Goal: Task Accomplishment & Management: Use online tool/utility

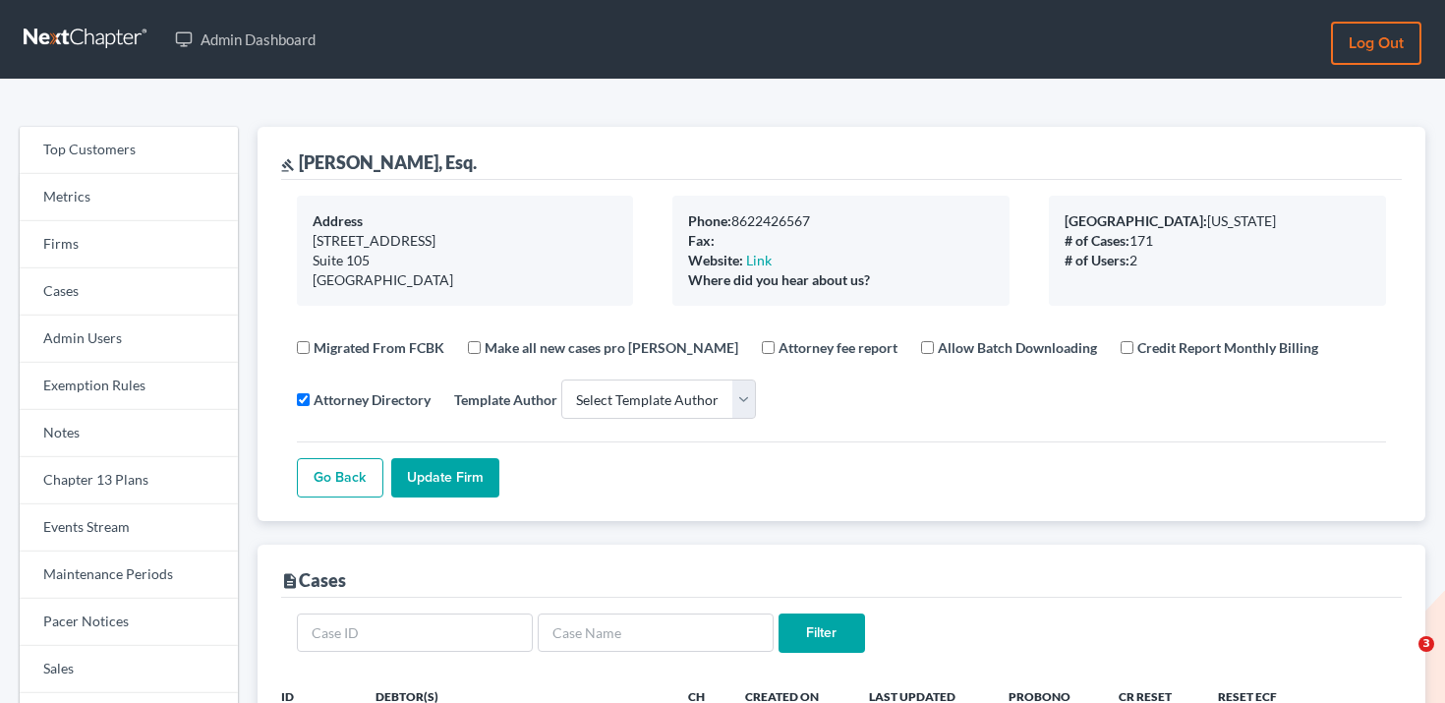
select select
click at [114, 234] on link "Firms" at bounding box center [129, 244] width 218 height 47
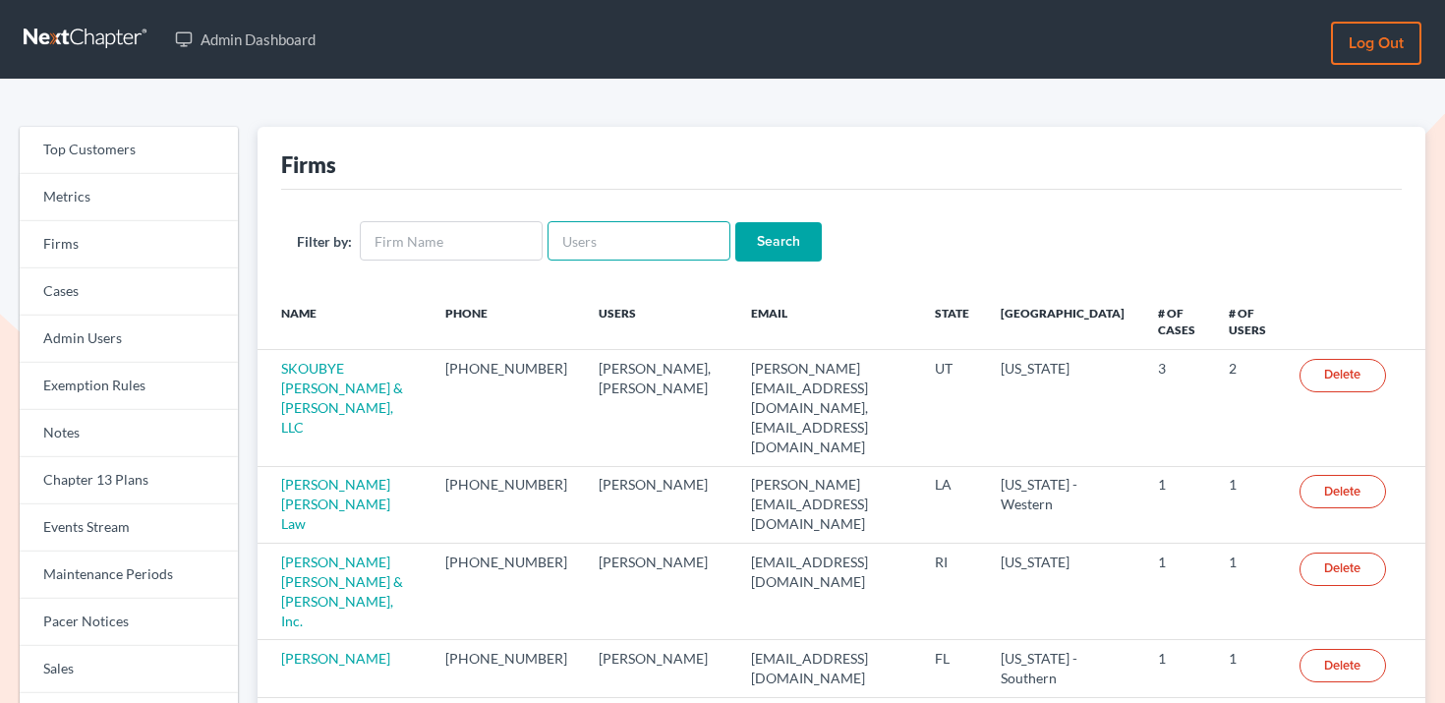
click at [592, 246] on input "text" at bounding box center [638, 240] width 183 height 39
paste input "[EMAIL_ADDRESS][DOMAIN_NAME]"
type input "[EMAIL_ADDRESS][DOMAIN_NAME]"
click at [742, 245] on input "Search" at bounding box center [778, 241] width 86 height 39
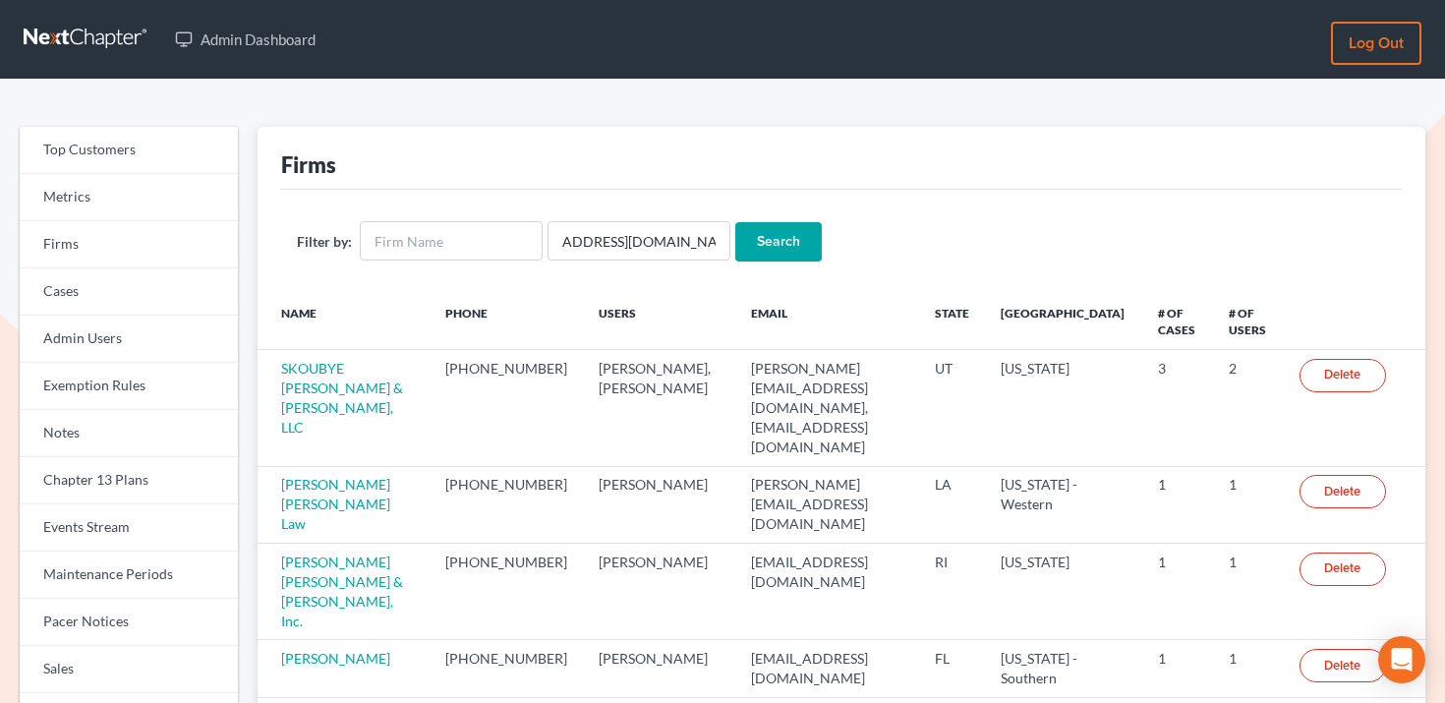
scroll to position [0, 0]
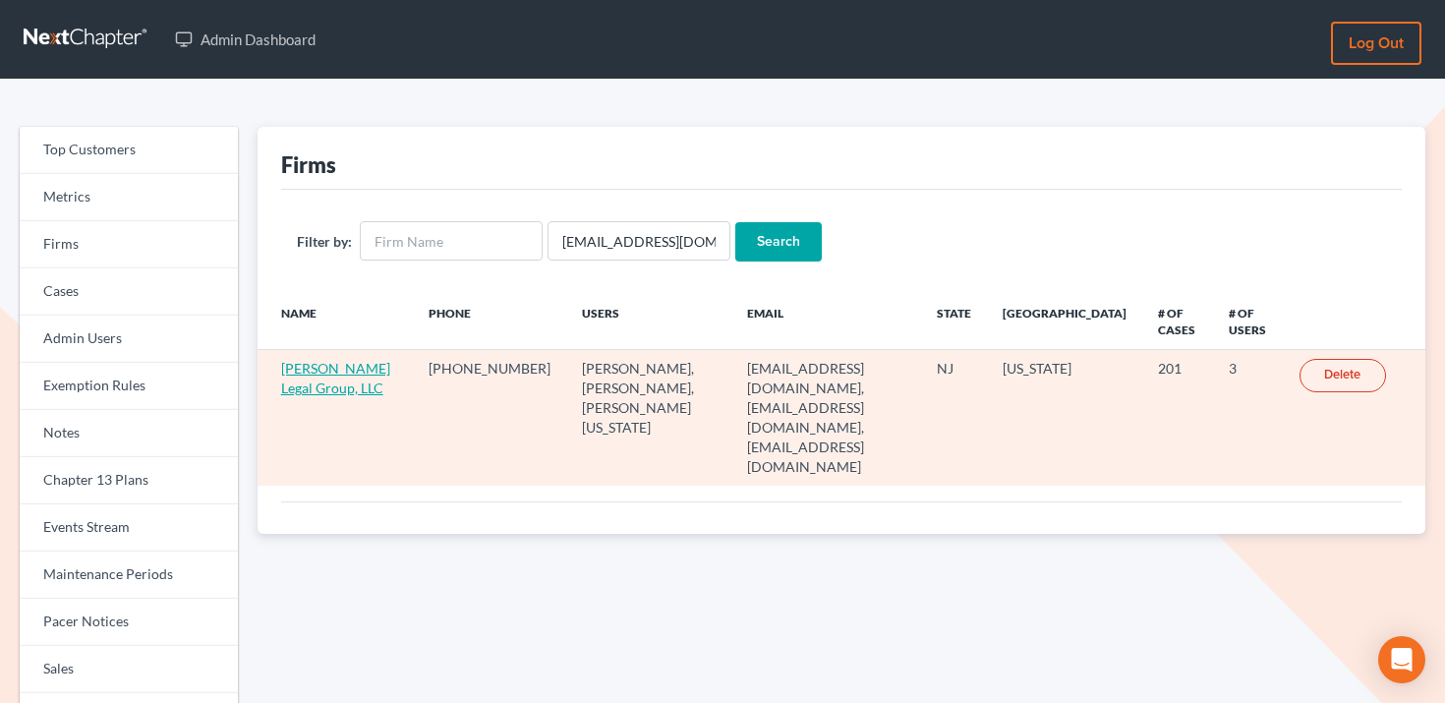
click at [316, 375] on link "[PERSON_NAME] Legal Group, LLC" at bounding box center [335, 378] width 109 height 36
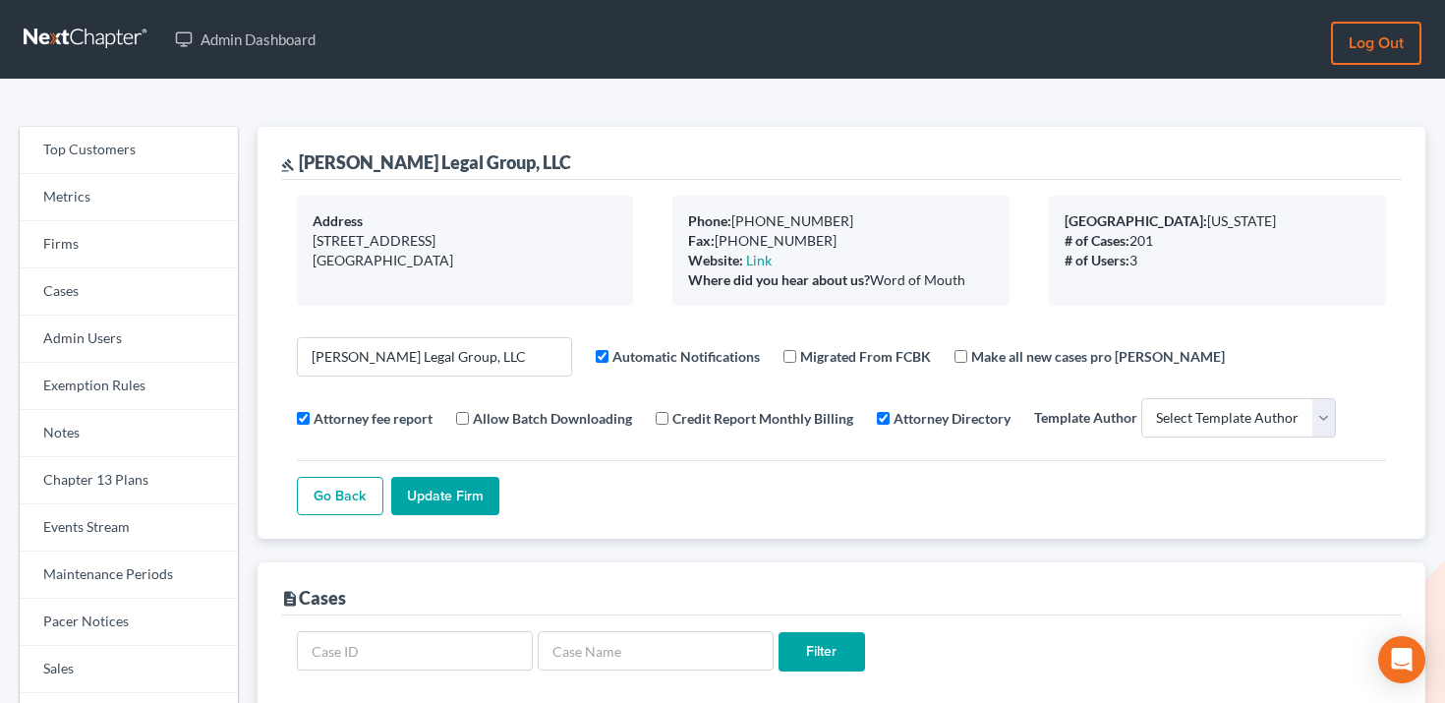
select select
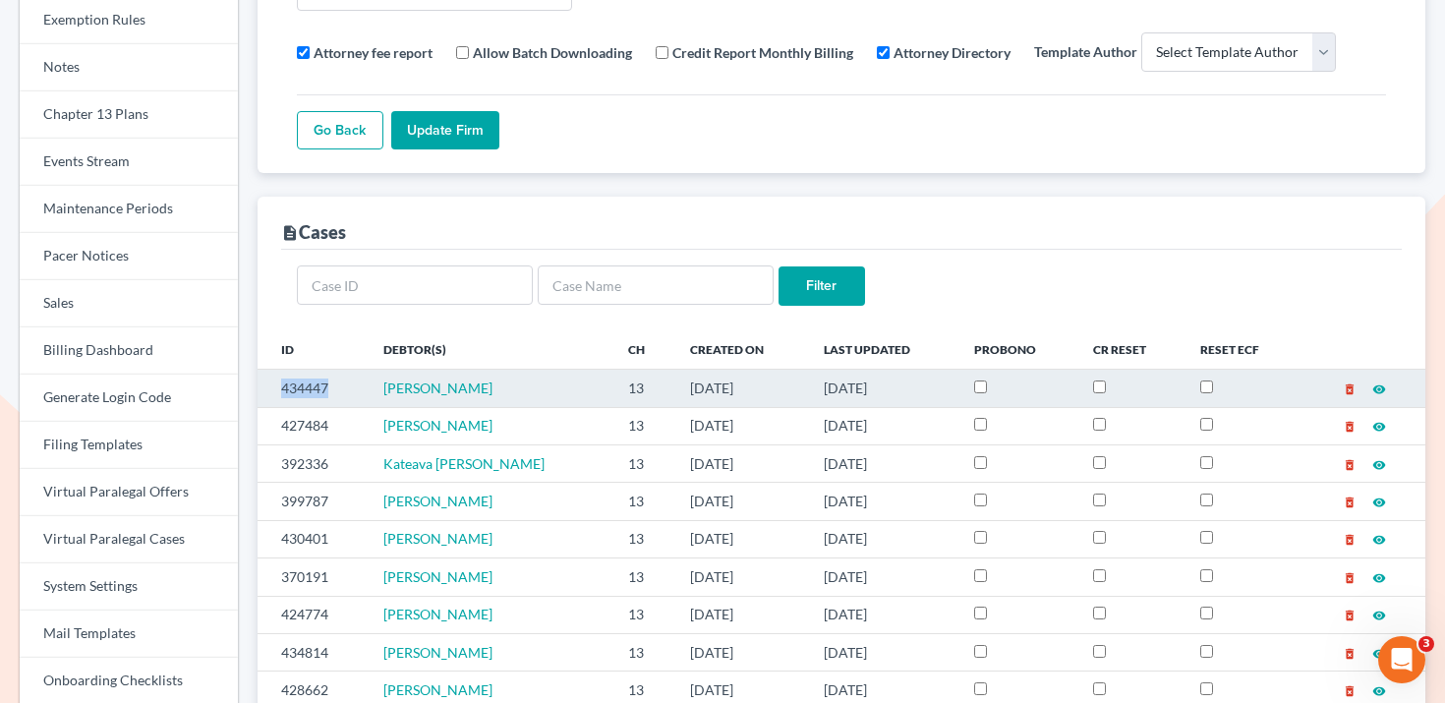
drag, startPoint x: 332, startPoint y: 390, endPoint x: 281, endPoint y: 390, distance: 51.1
click at [281, 390] on td "434447" at bounding box center [312, 388] width 110 height 37
copy td "434447"
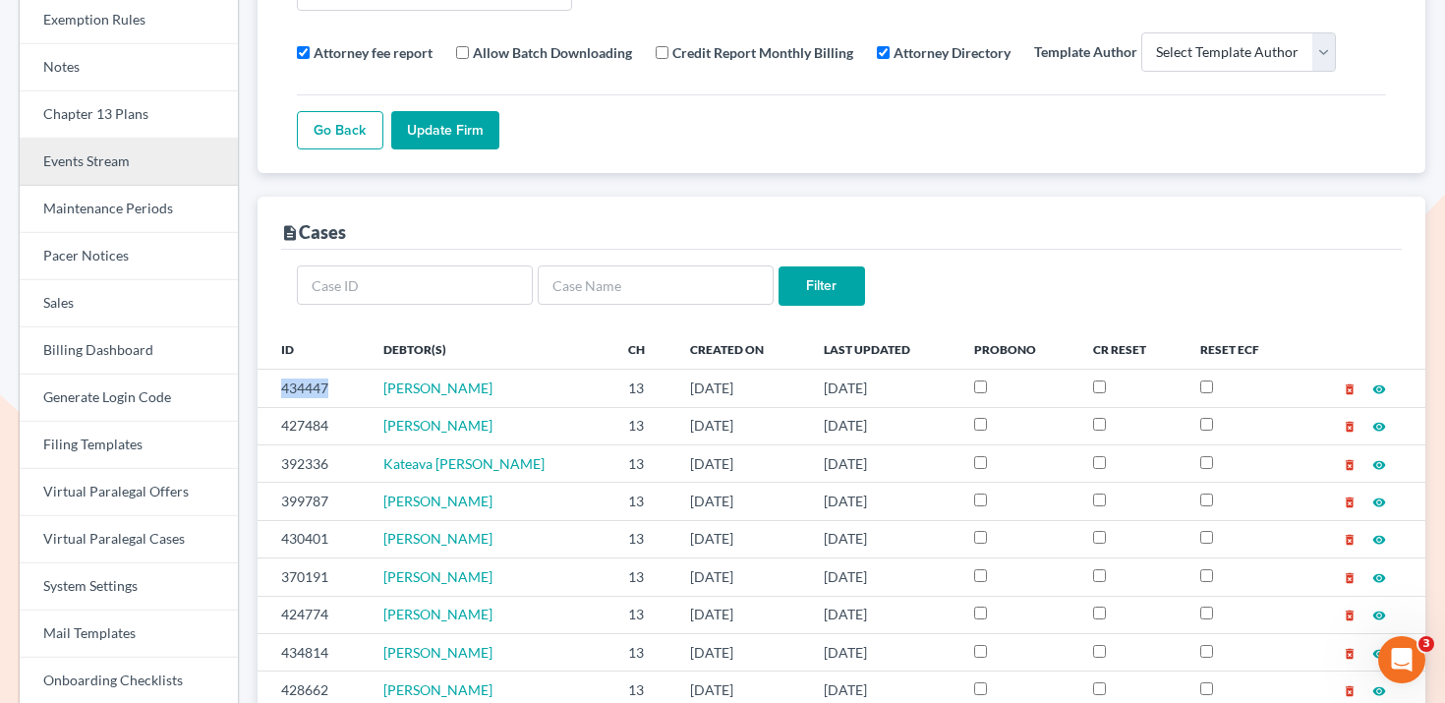
click at [142, 162] on link "Events Stream" at bounding box center [129, 162] width 218 height 47
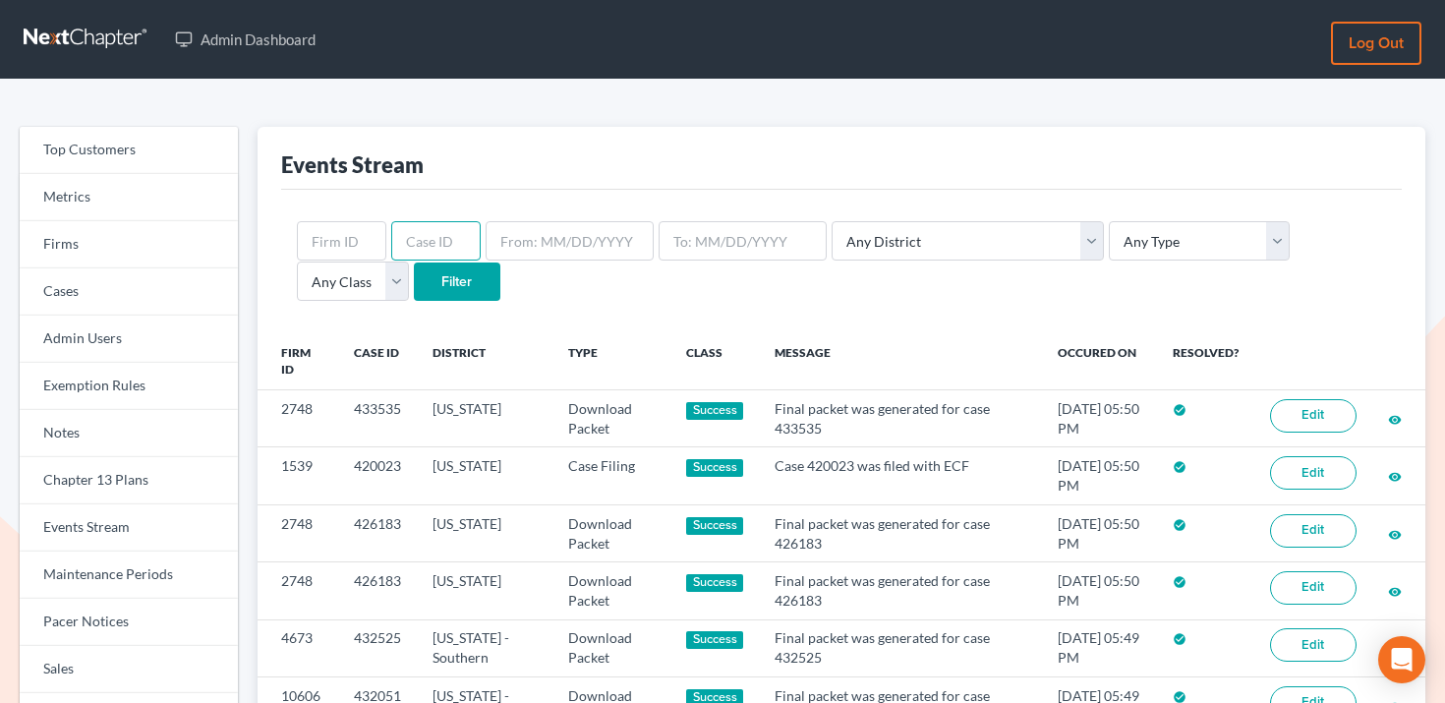
click at [424, 251] on input "text" at bounding box center [435, 240] width 89 height 39
paste input "434447"
type input "434447"
click at [414, 285] on input "Filter" at bounding box center [457, 281] width 86 height 39
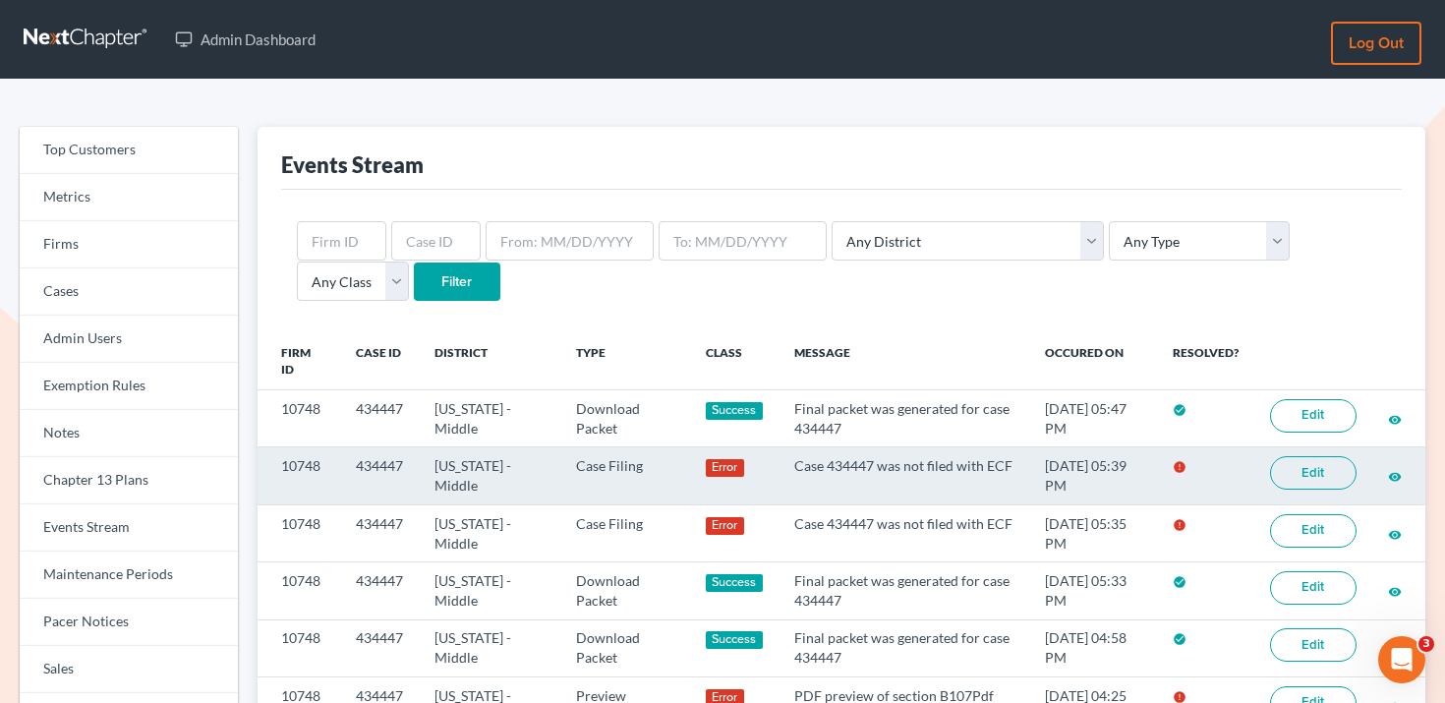
click at [1309, 467] on link "Edit" at bounding box center [1313, 472] width 86 height 33
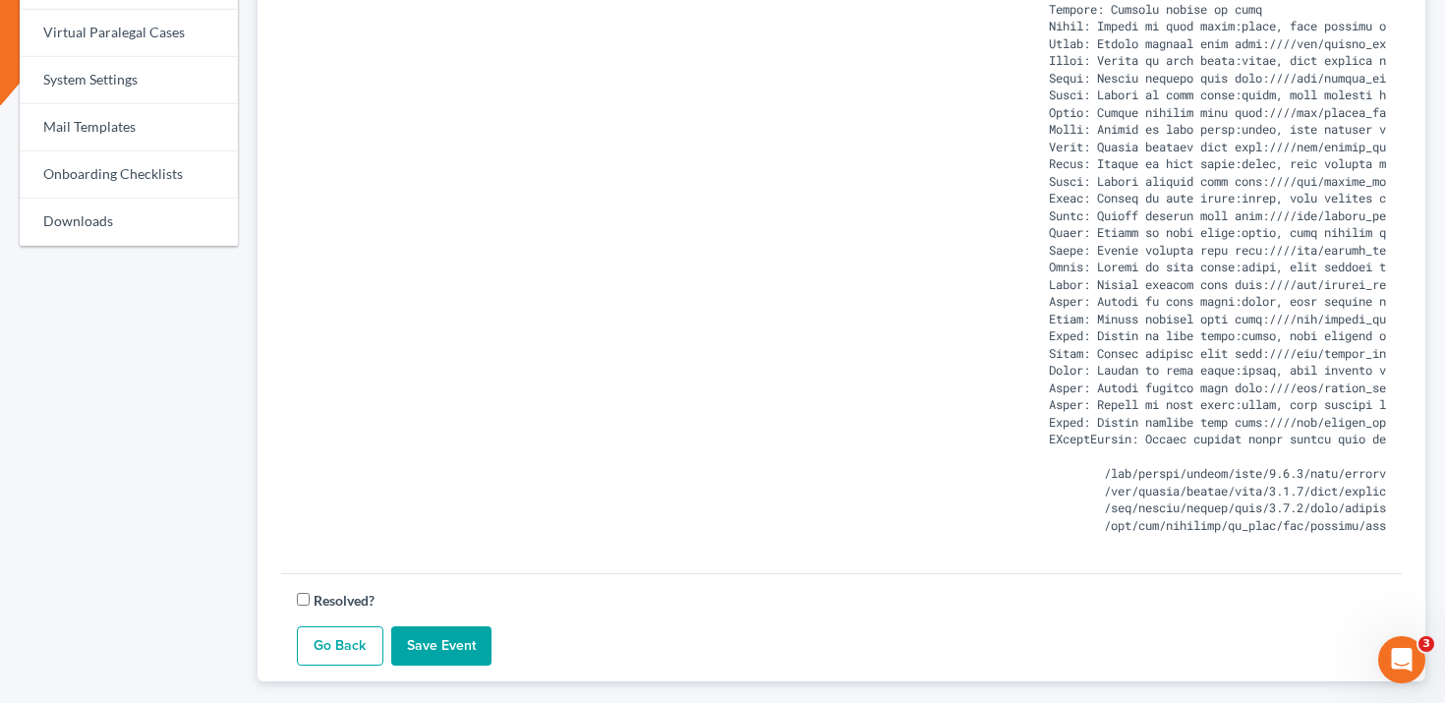
scroll to position [873, 0]
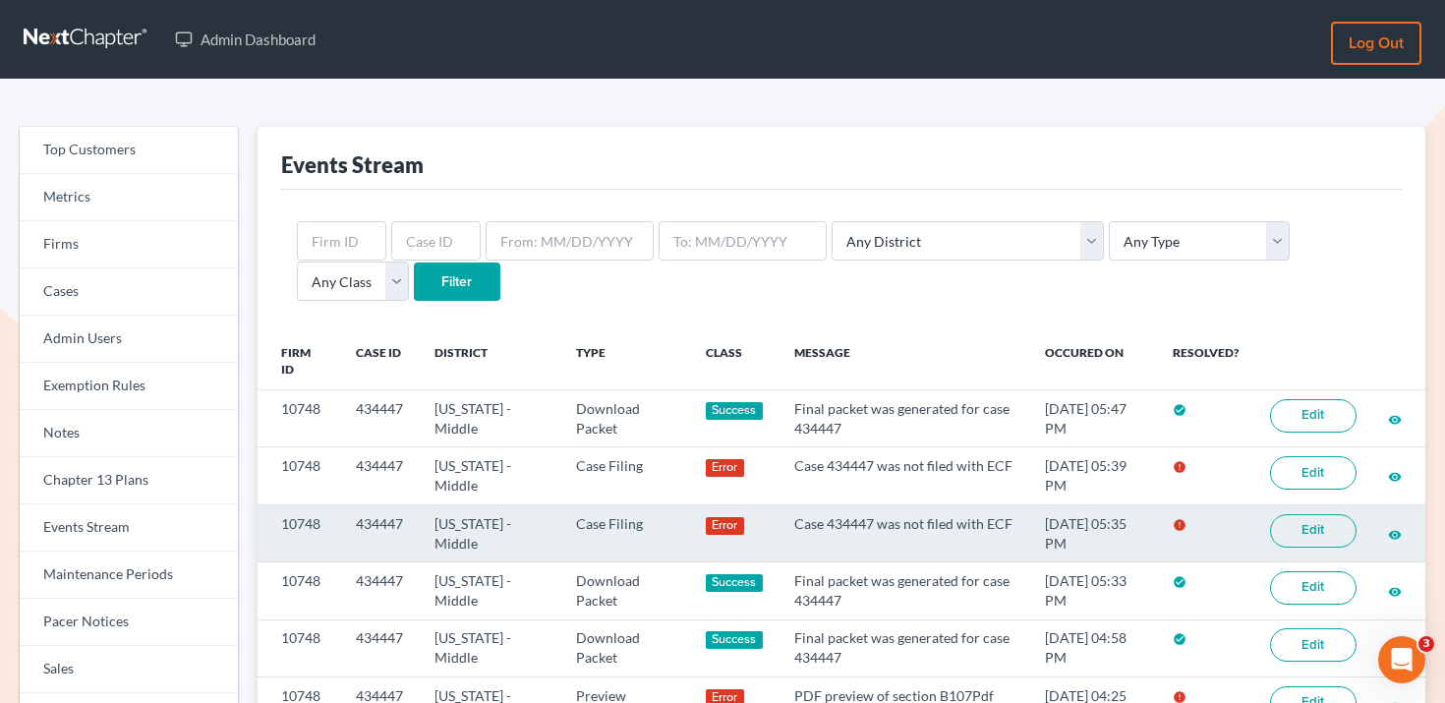
click at [1320, 526] on link "Edit" at bounding box center [1313, 530] width 86 height 33
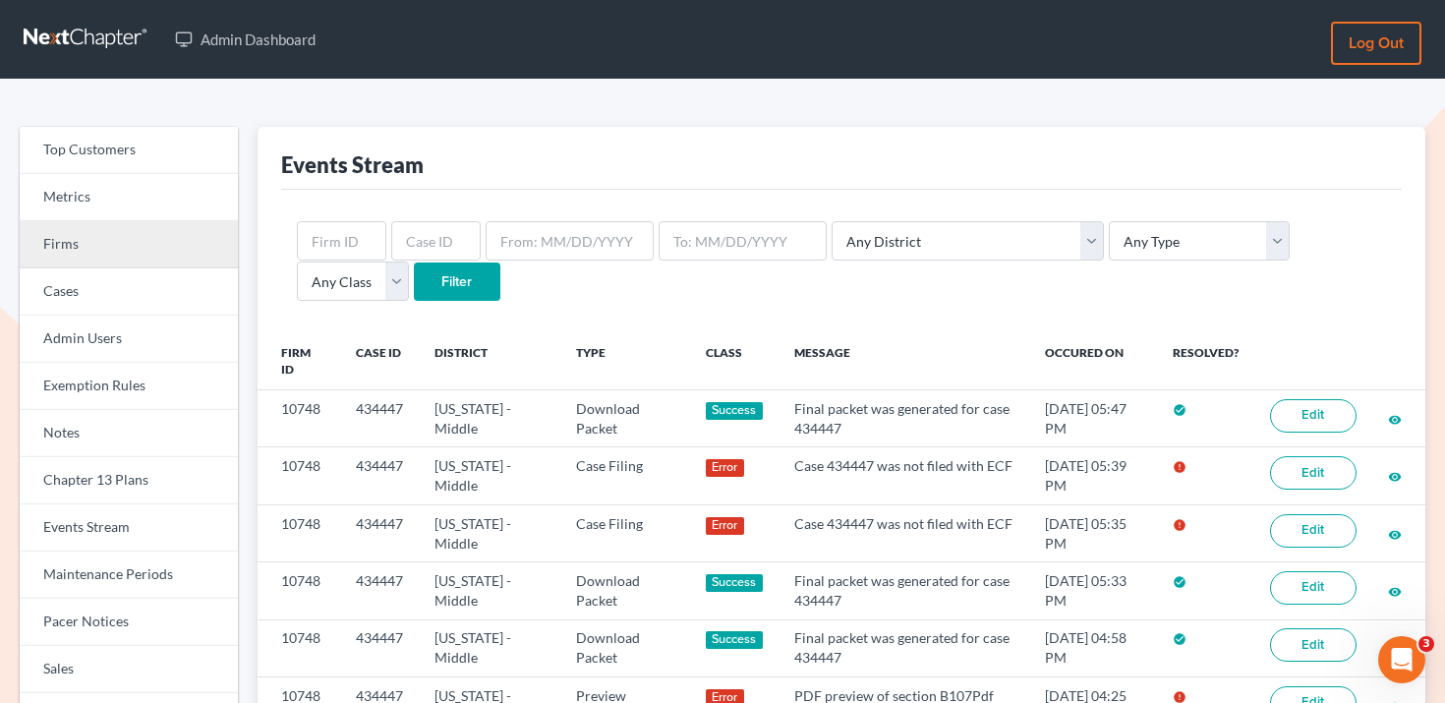
click at [137, 243] on link "Firms" at bounding box center [129, 244] width 218 height 47
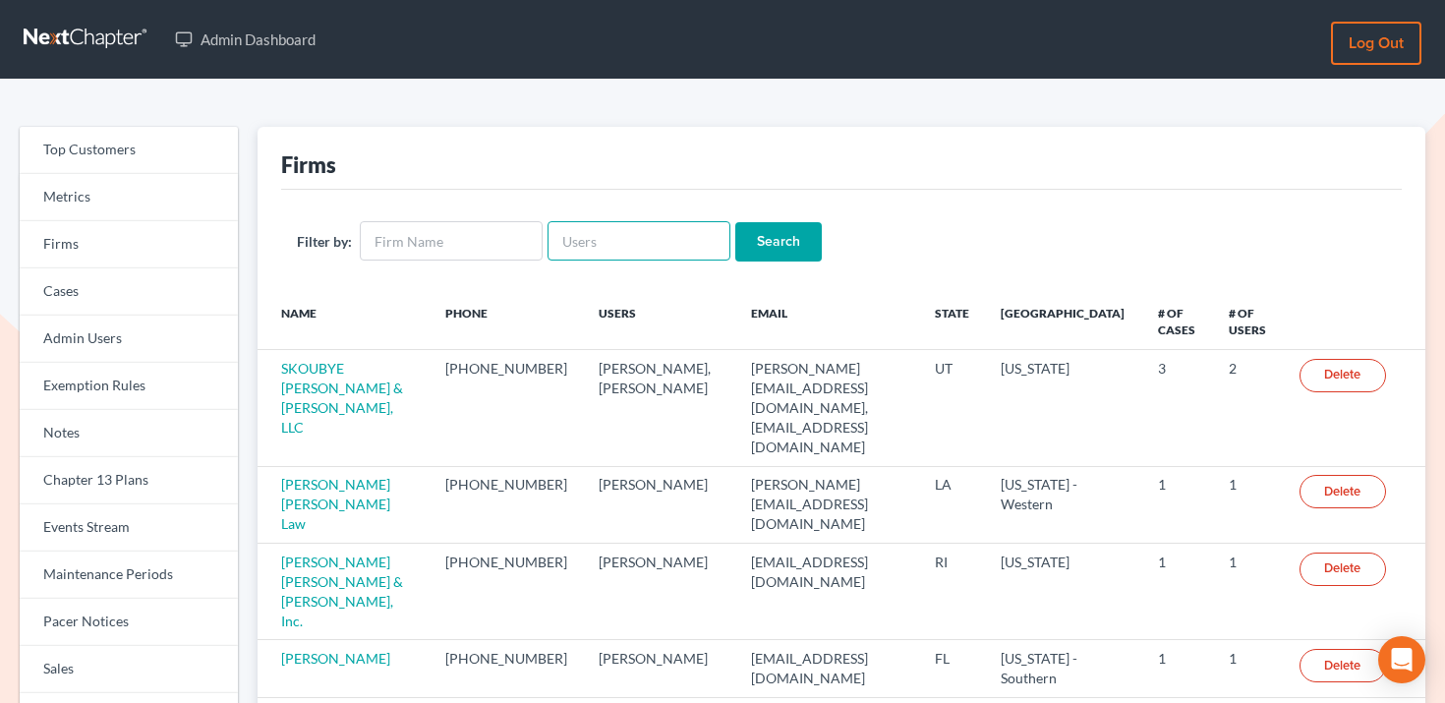
click at [599, 247] on input "text" at bounding box center [638, 240] width 183 height 39
paste input "[PERSON_NAME][EMAIL_ADDRESS][DOMAIN_NAME]"
type input "[PERSON_NAME][EMAIL_ADDRESS][DOMAIN_NAME]"
click at [773, 246] on input "Search" at bounding box center [778, 241] width 86 height 39
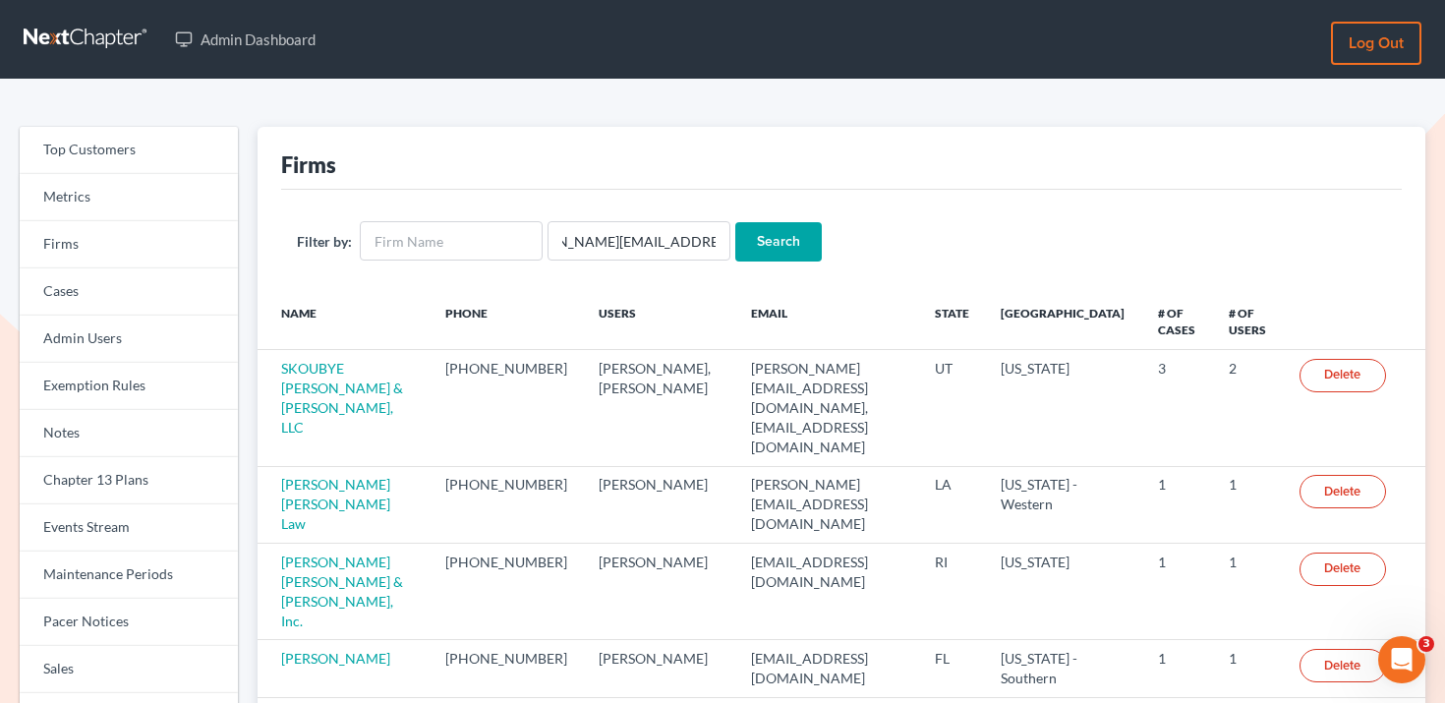
scroll to position [0, 0]
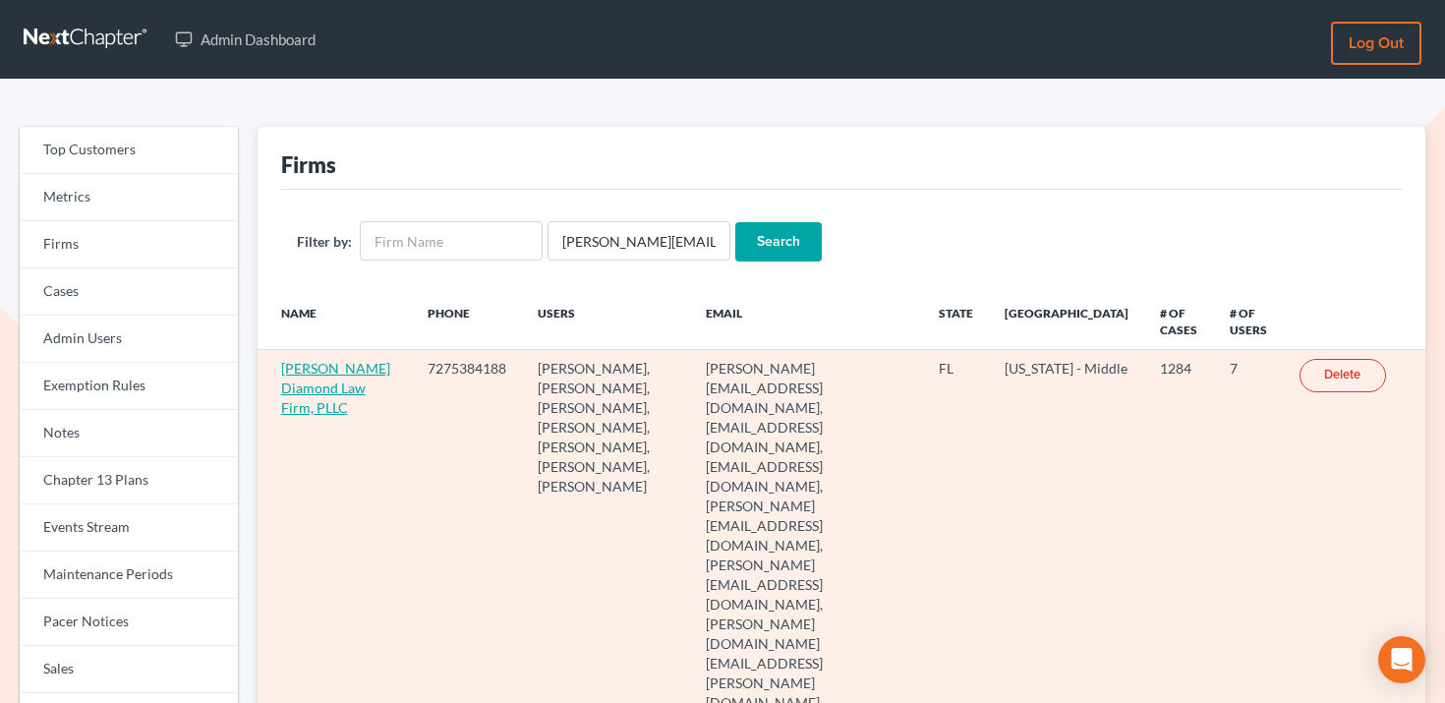
click at [317, 379] on link "[PERSON_NAME] Diamond Law Firm, PLLC" at bounding box center [335, 388] width 109 height 56
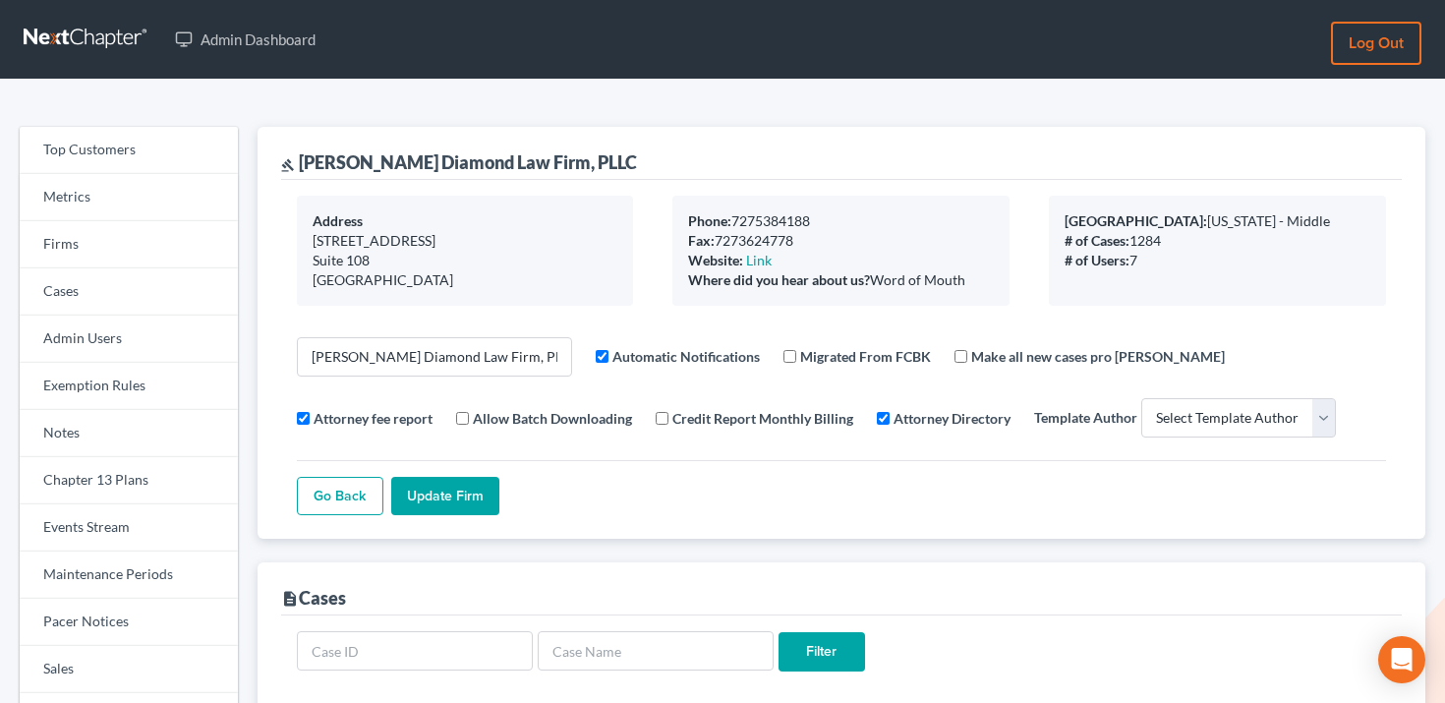
select select
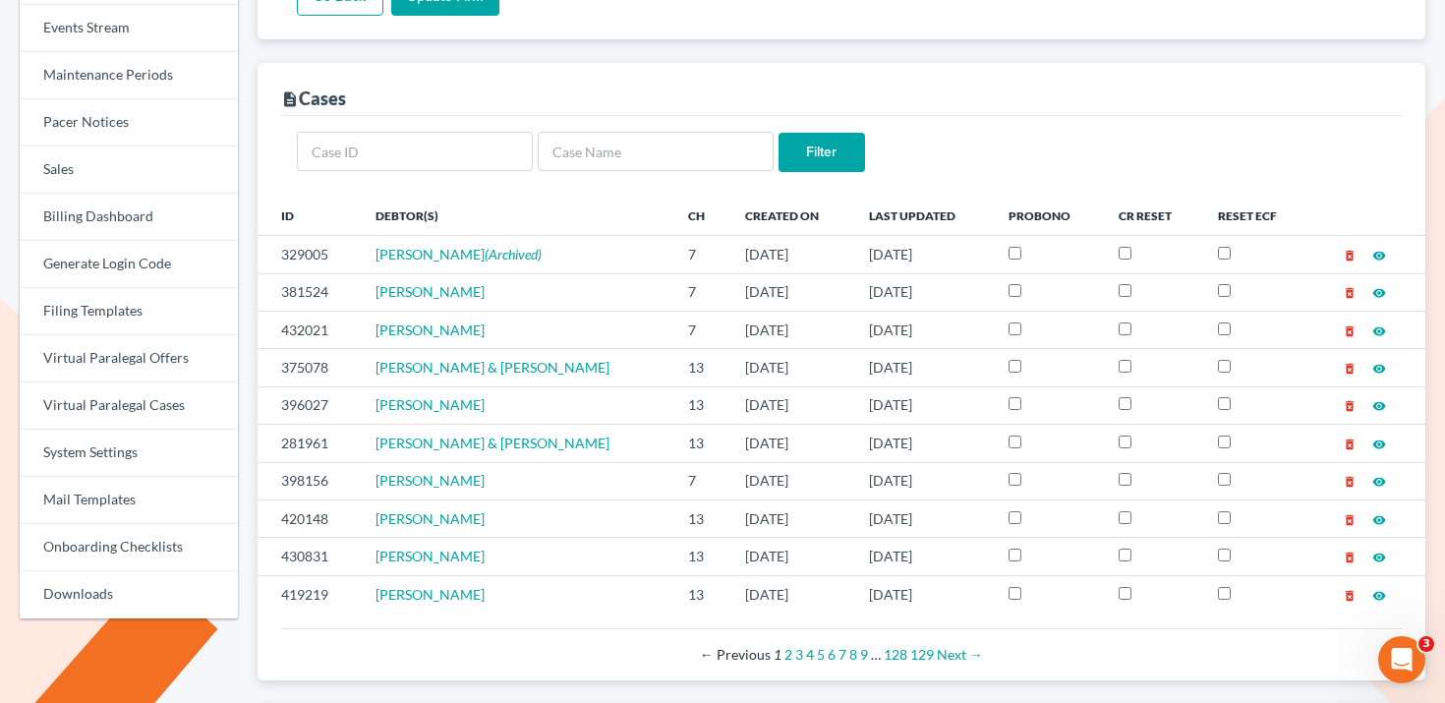
scroll to position [518, 0]
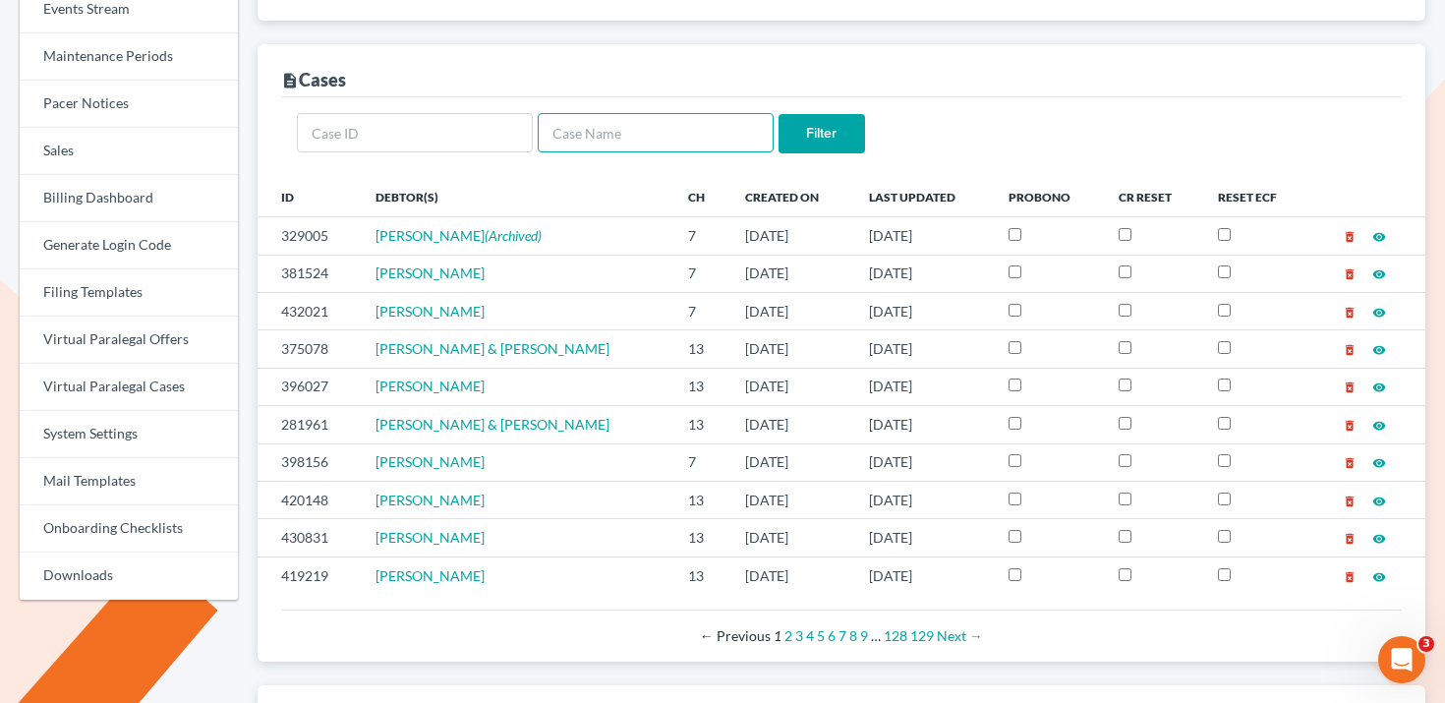
click at [601, 132] on input "text" at bounding box center [656, 132] width 236 height 39
paste input "Weigt"
type input "Weigt"
click at [849, 118] on input "Filter" at bounding box center [821, 133] width 86 height 39
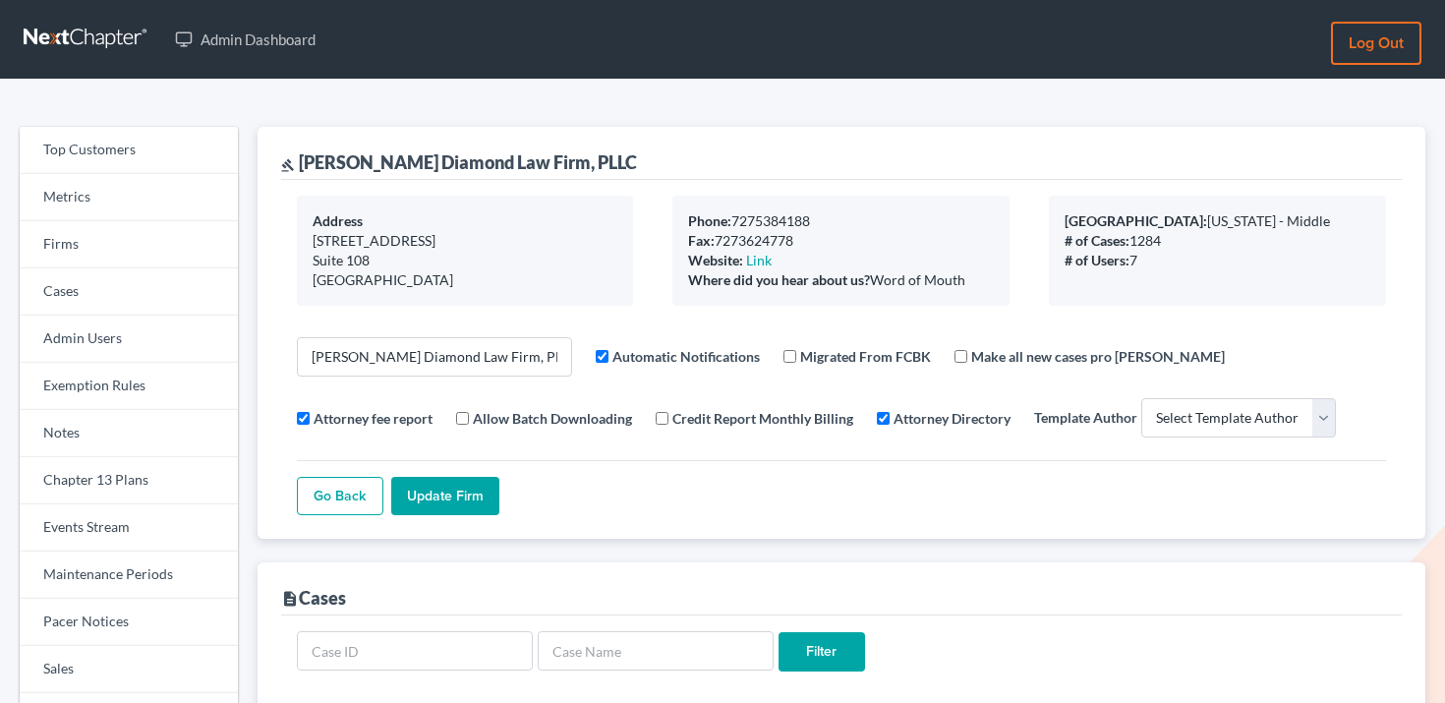
select select
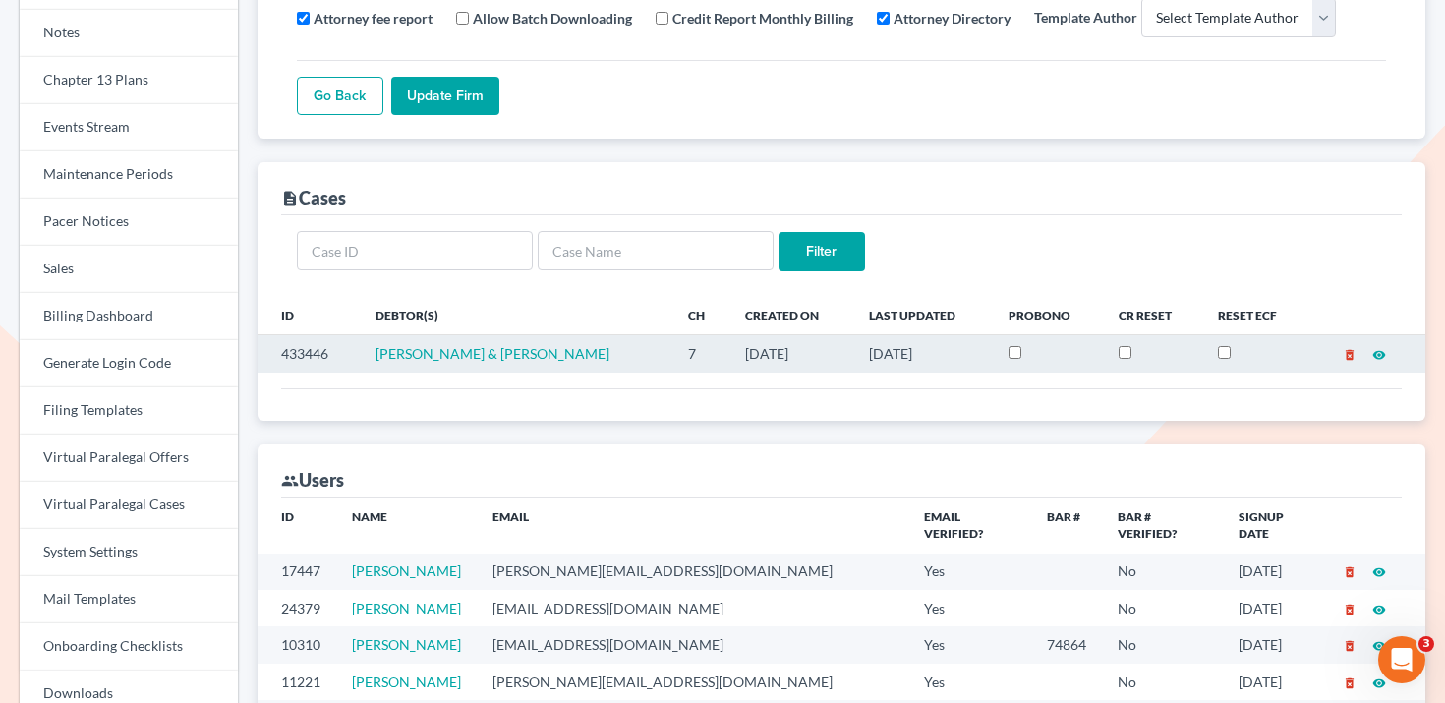
click at [297, 364] on td "433446" at bounding box center [308, 353] width 102 height 37
click at [300, 359] on td "433446" at bounding box center [308, 353] width 102 height 37
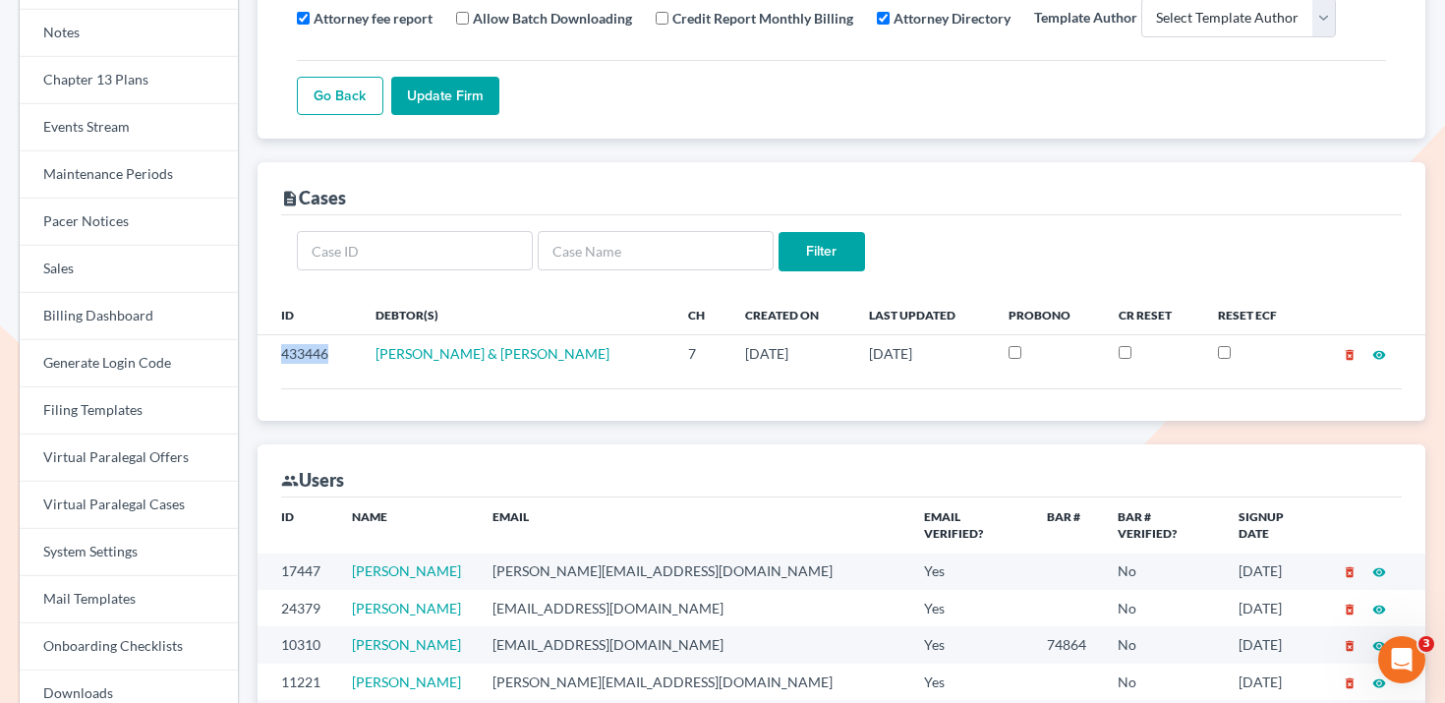
copy td "433446"
click at [156, 129] on link "Events Stream" at bounding box center [129, 127] width 218 height 47
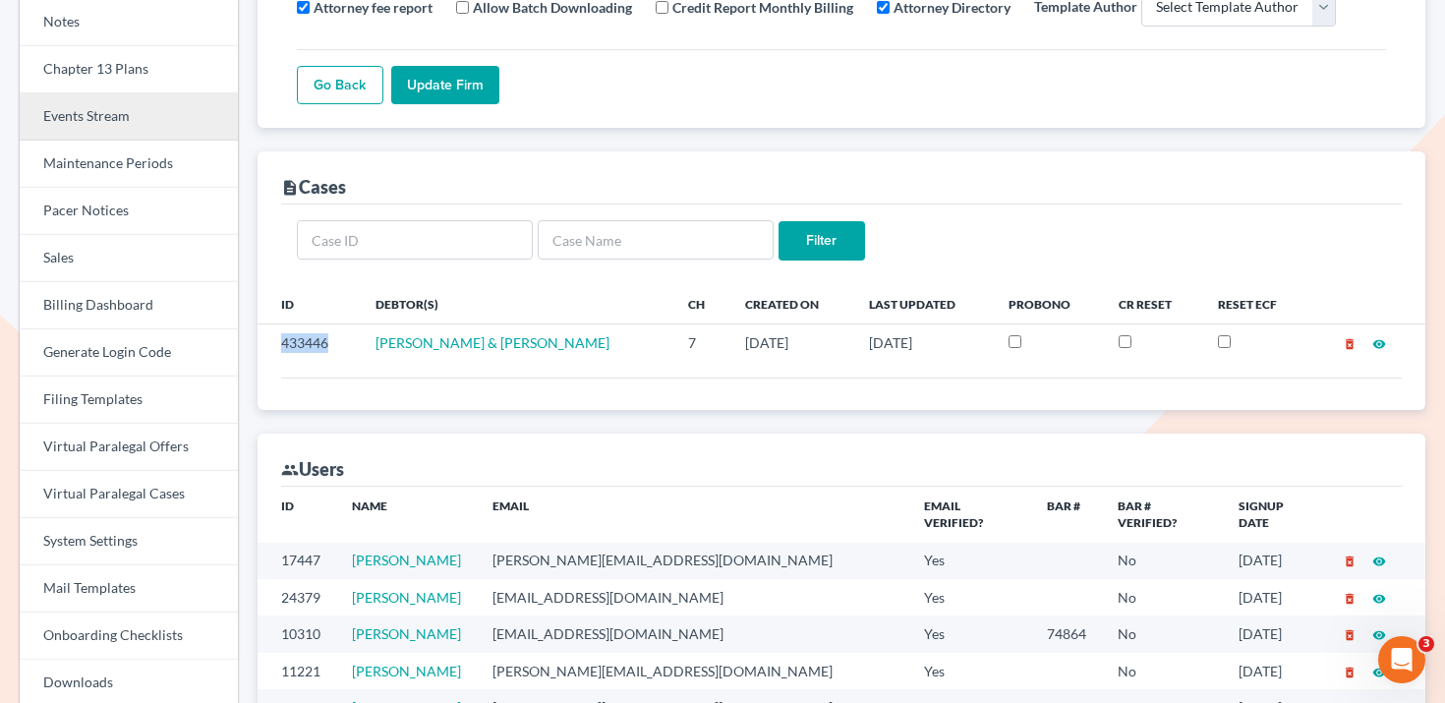
scroll to position [412, 0]
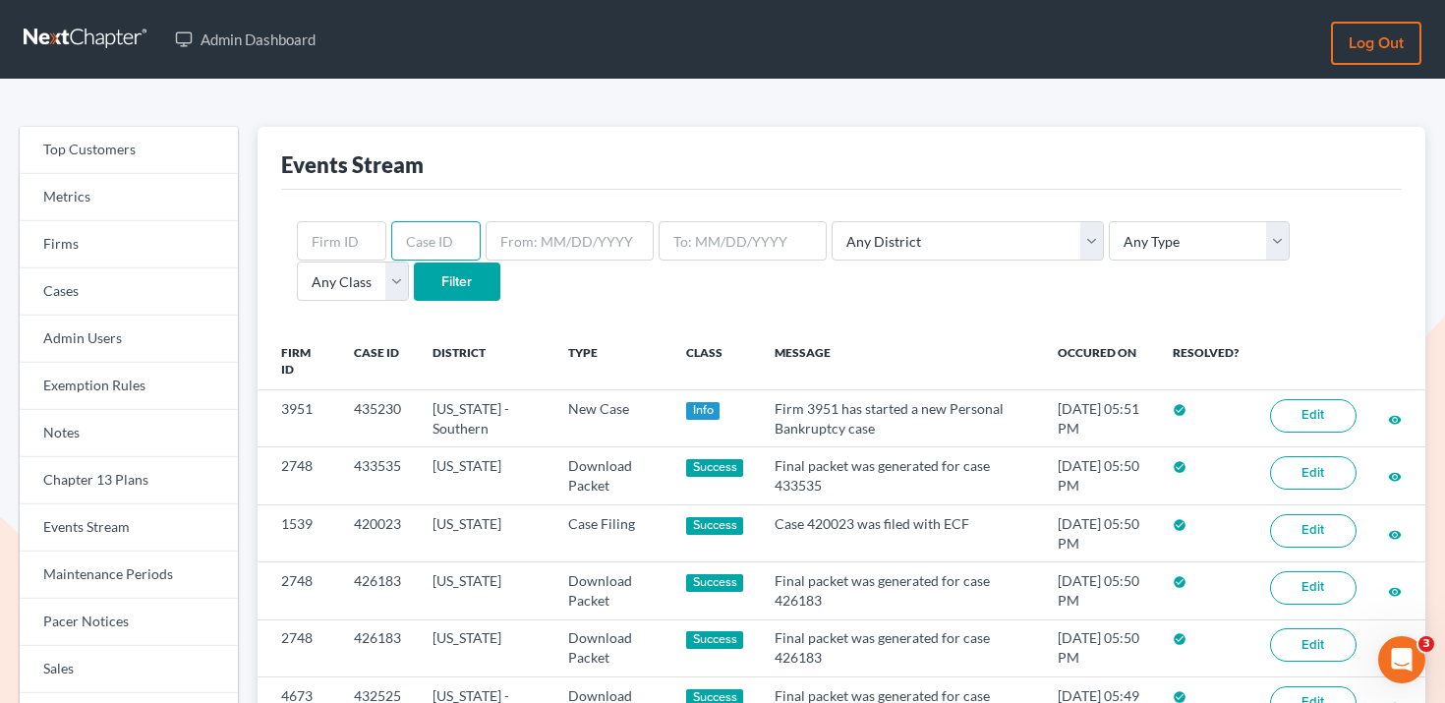
click at [419, 236] on input "text" at bounding box center [435, 240] width 89 height 39
paste input "433446"
type input "433446"
click at [414, 276] on input "Filter" at bounding box center [457, 281] width 86 height 39
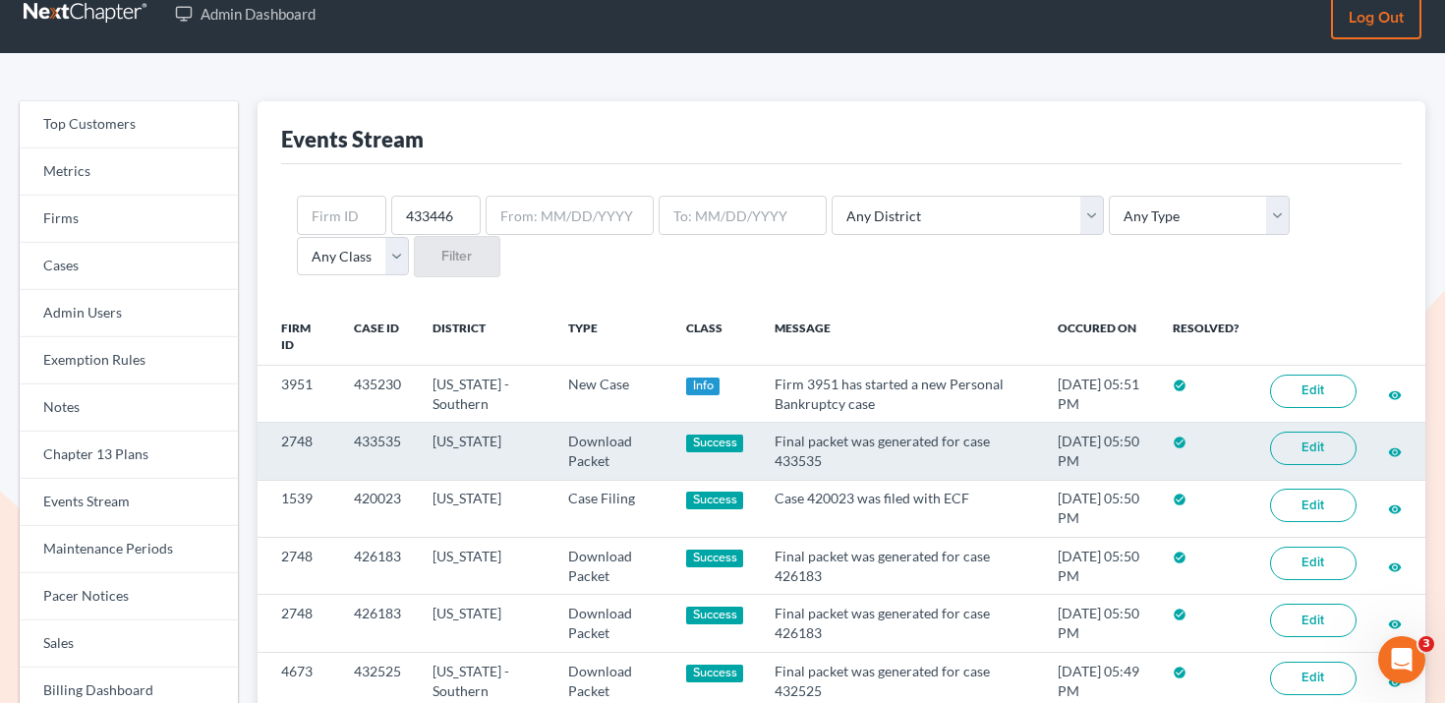
scroll to position [29, 0]
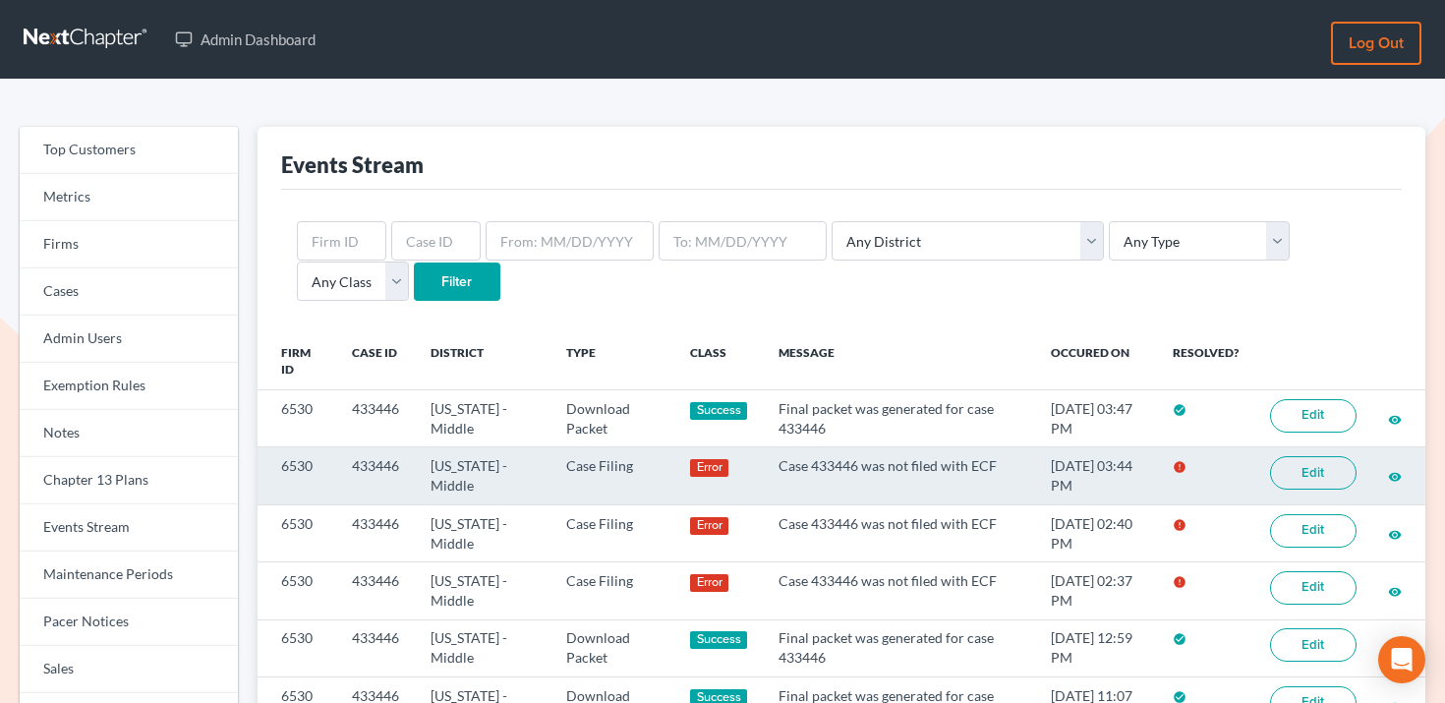
click at [1314, 461] on link "Edit" at bounding box center [1313, 472] width 86 height 33
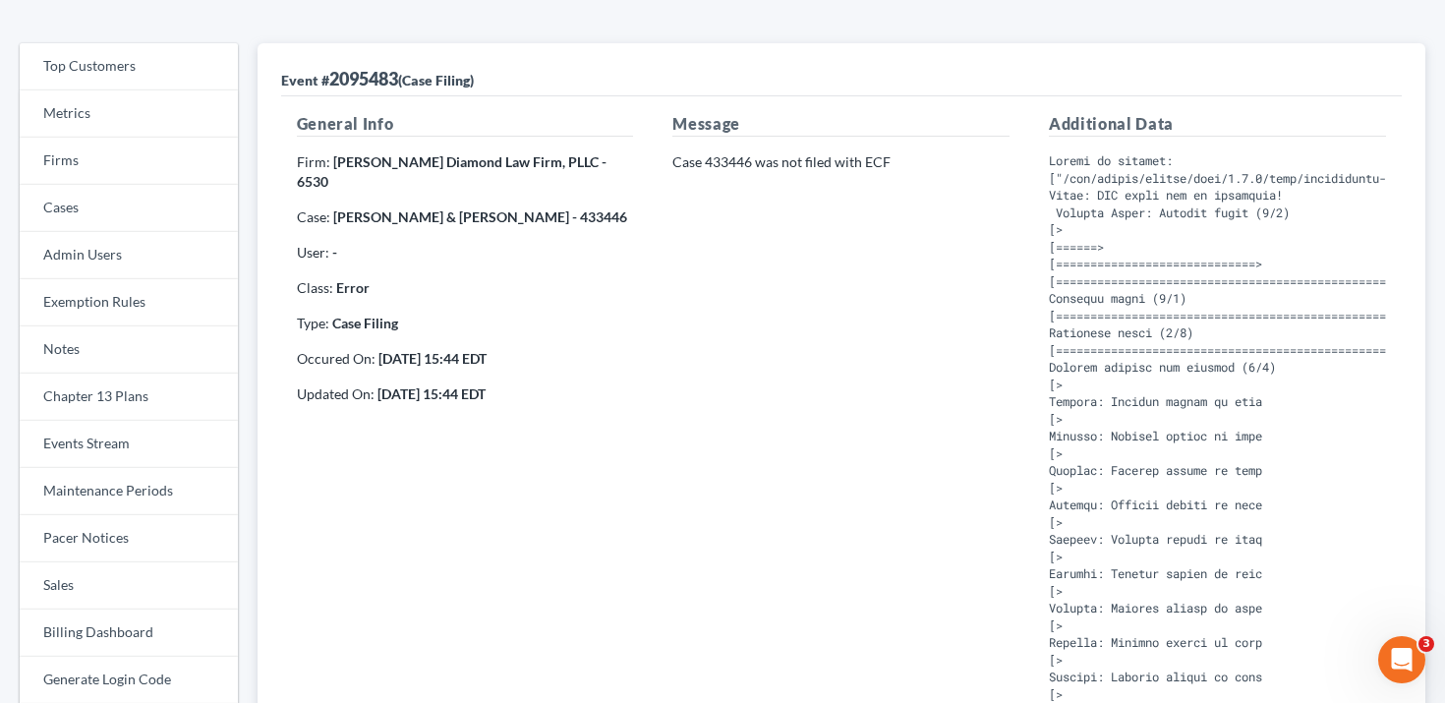
scroll to position [128, 0]
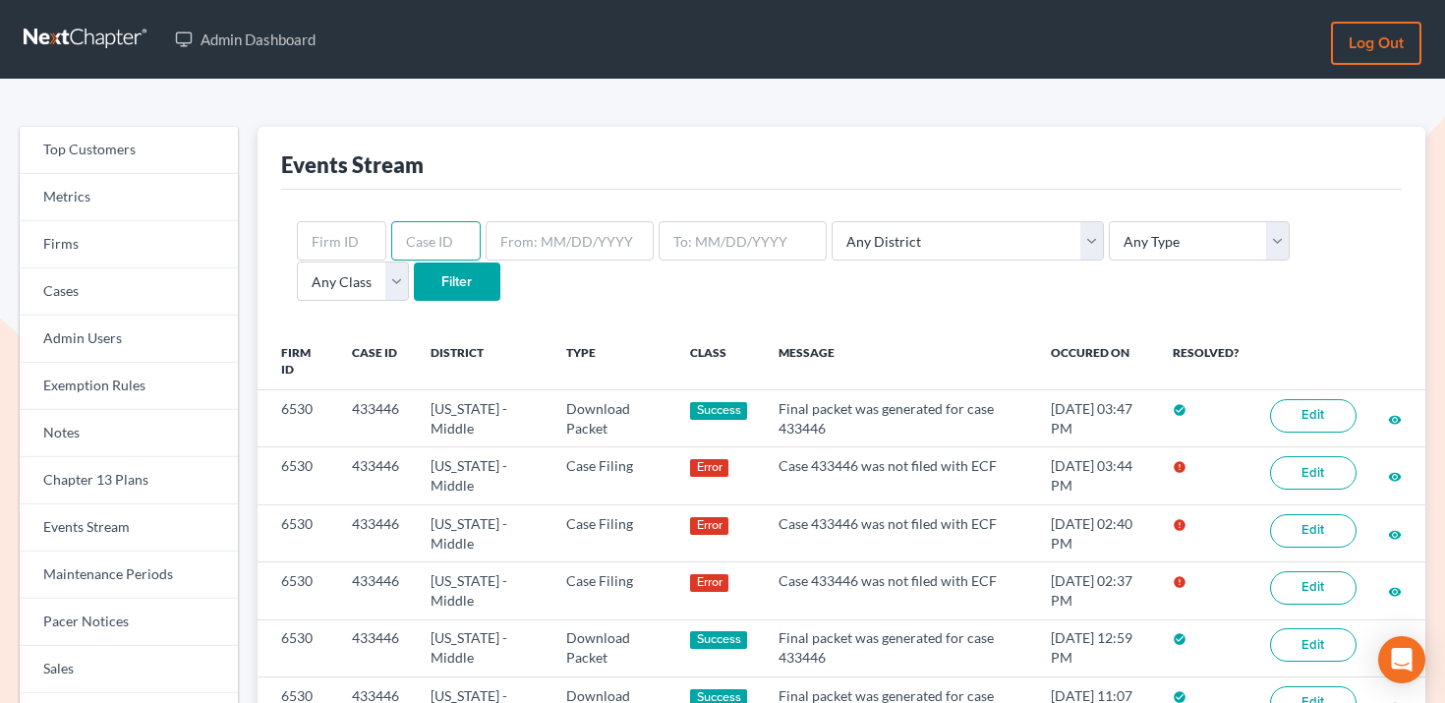
click at [429, 239] on input "text" at bounding box center [435, 240] width 89 height 39
type input "420369"
click at [414, 262] on input "Filter" at bounding box center [457, 281] width 86 height 39
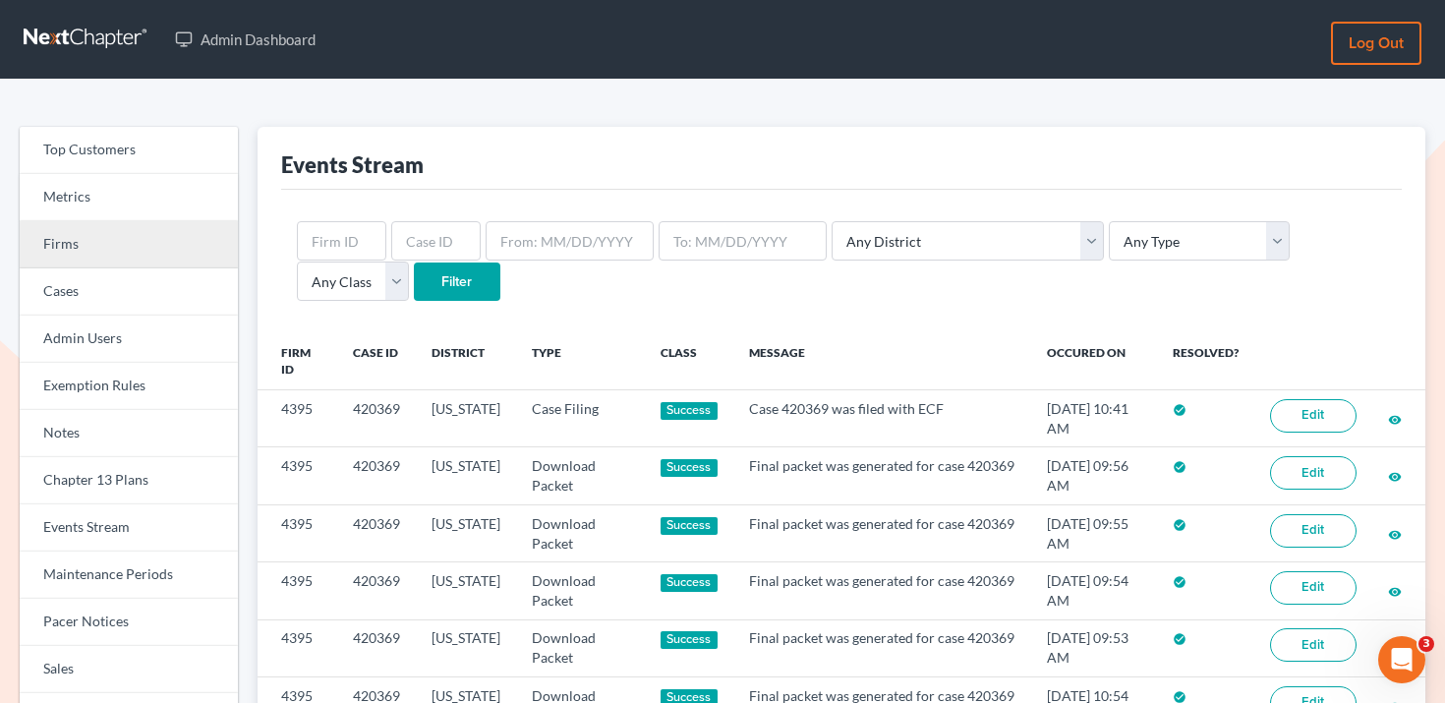
click at [116, 259] on link "Firms" at bounding box center [129, 244] width 218 height 47
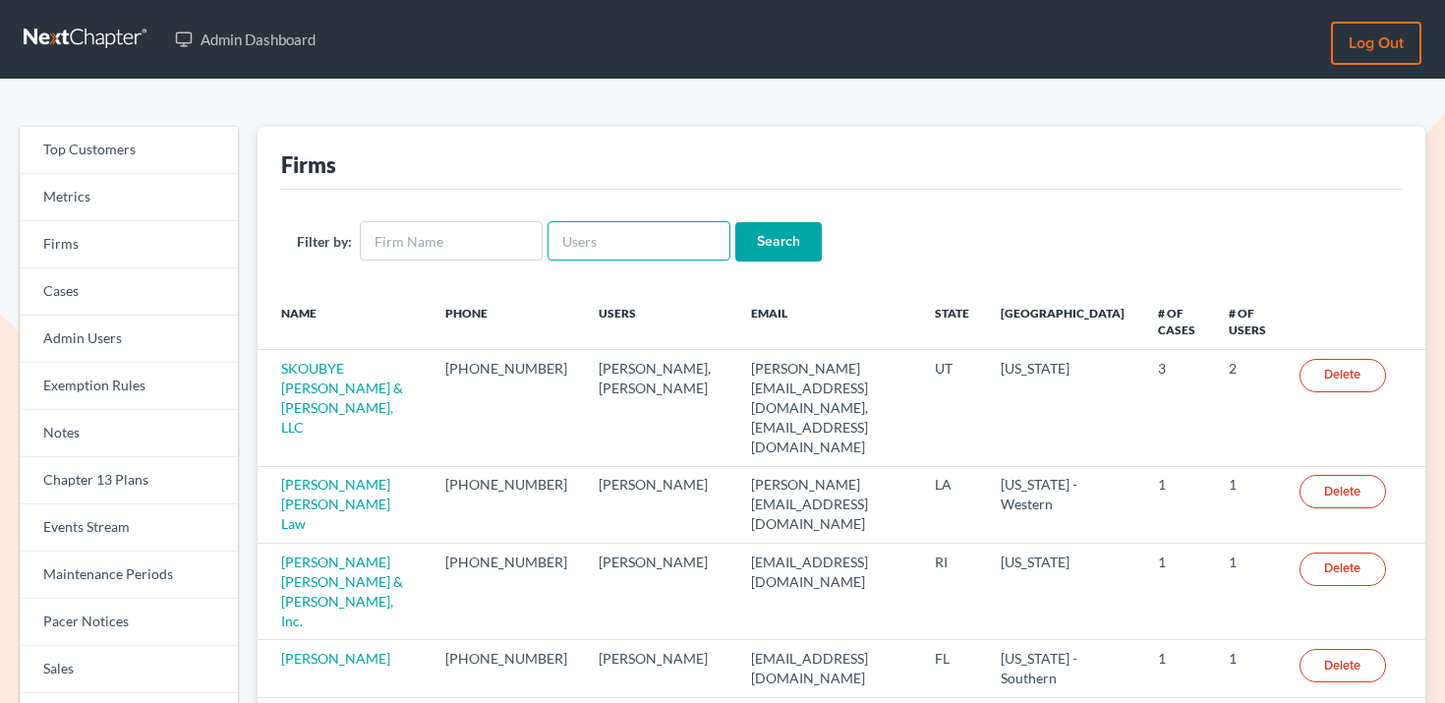
click at [579, 250] on input "text" at bounding box center [638, 240] width 183 height 39
paste input "[EMAIL_ADDRESS][DOMAIN_NAME]"
type input "[EMAIL_ADDRESS][DOMAIN_NAME]"
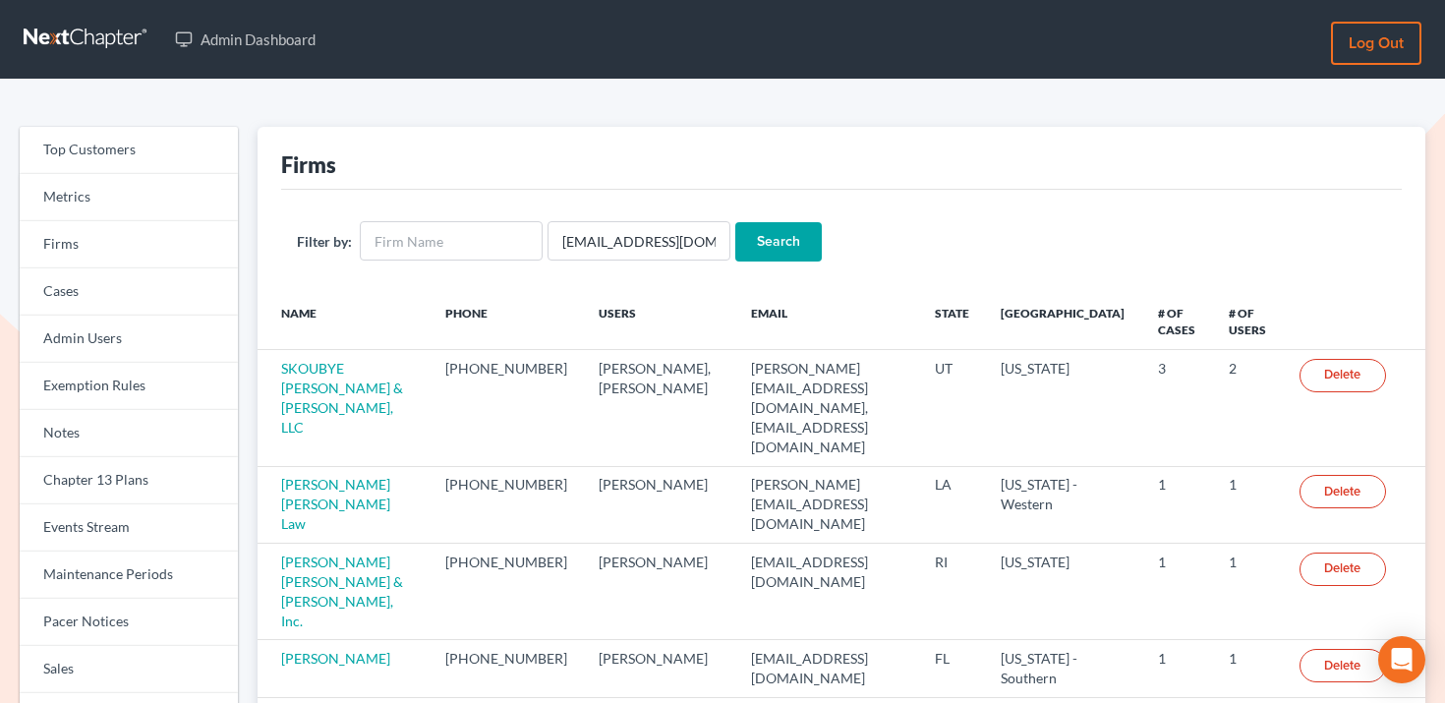
click at [775, 235] on input "Search" at bounding box center [778, 241] width 86 height 39
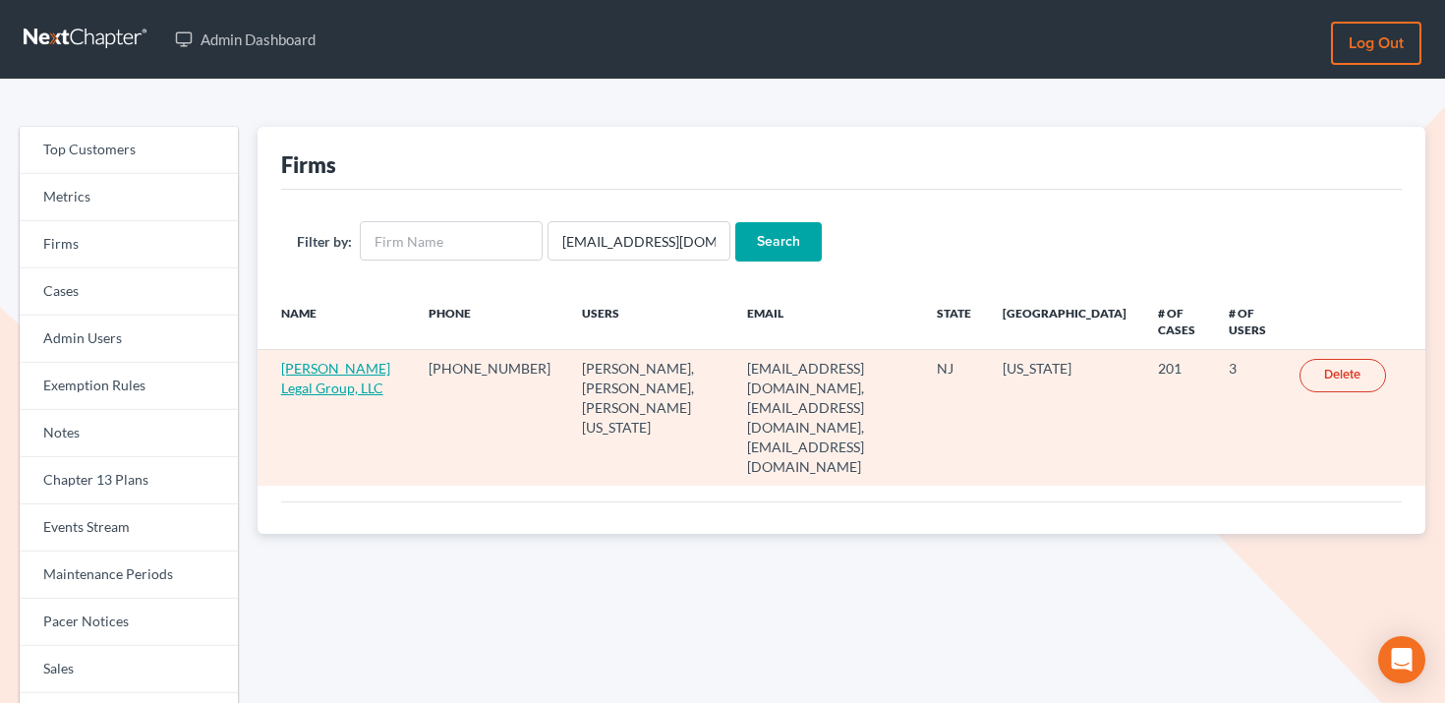
click at [315, 372] on link "[PERSON_NAME] Legal Group, LLC" at bounding box center [335, 378] width 109 height 36
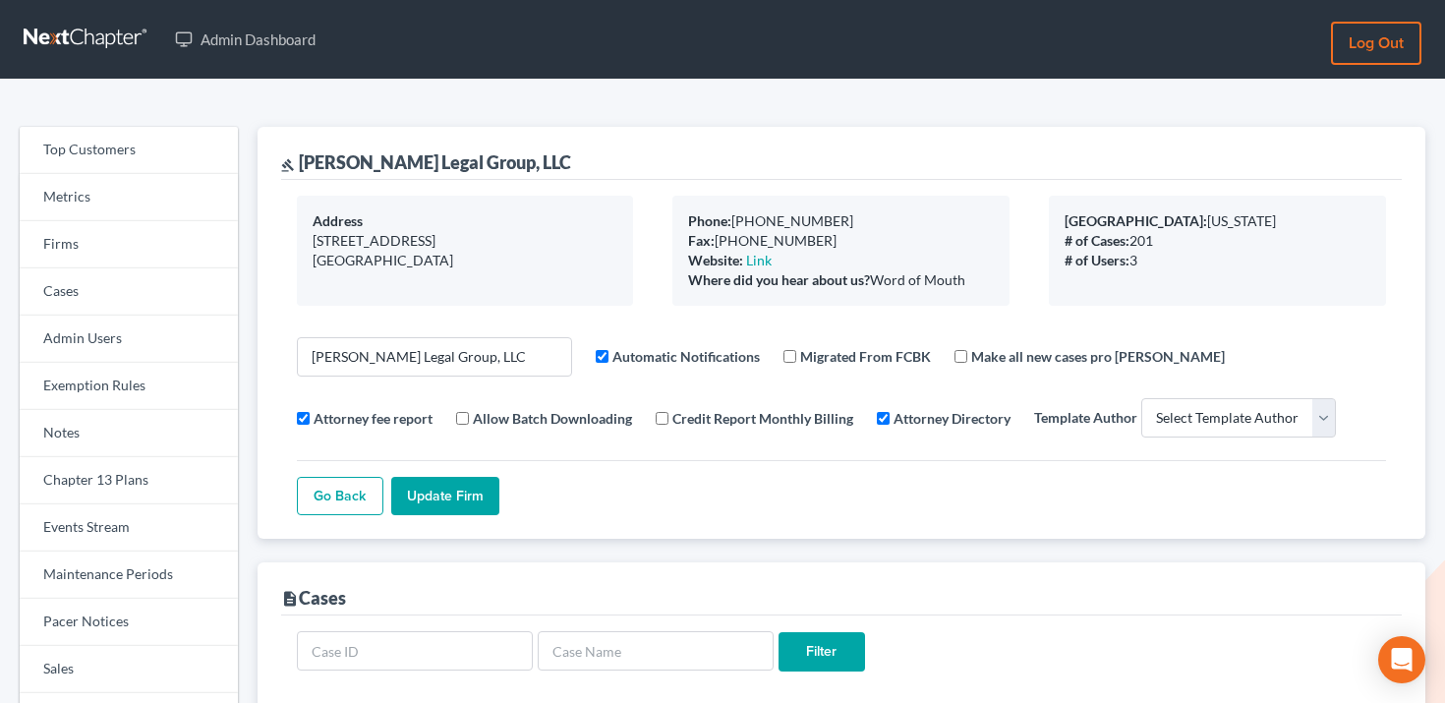
select select
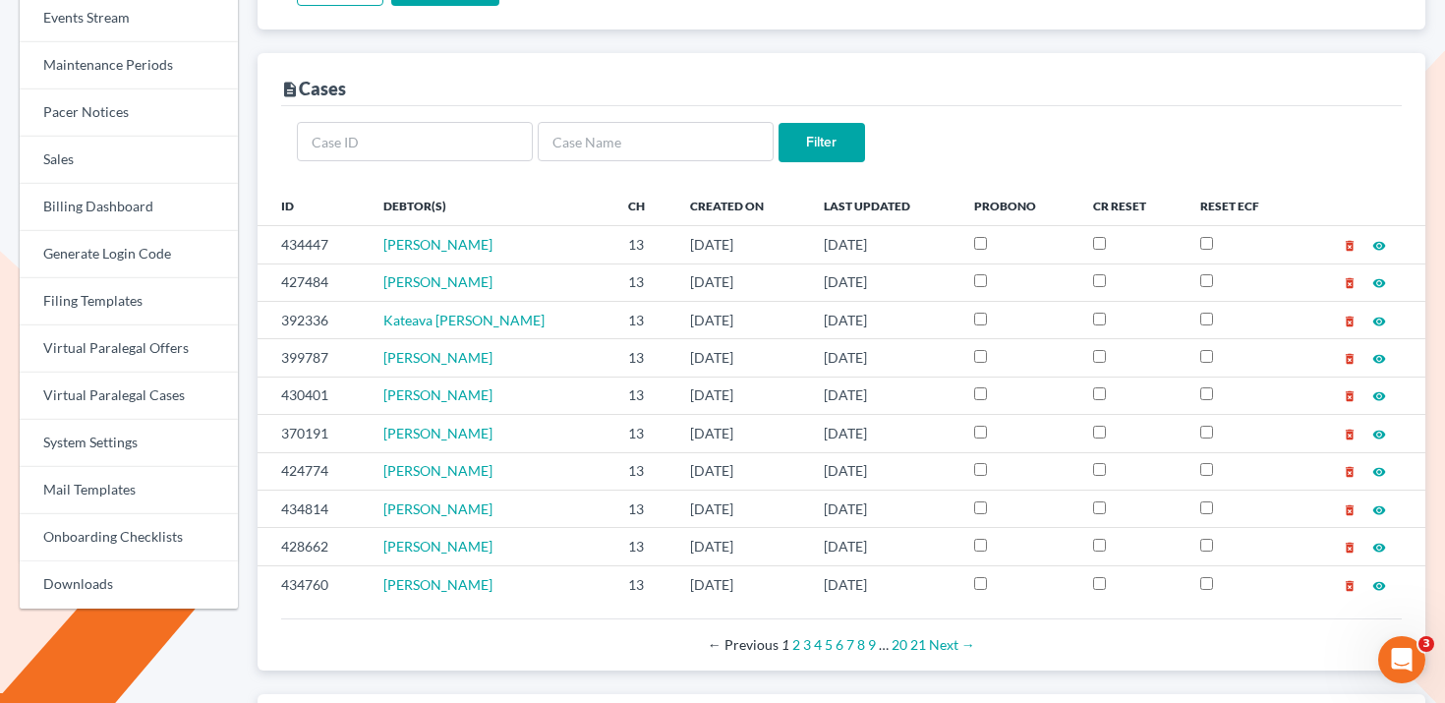
scroll to position [431, 0]
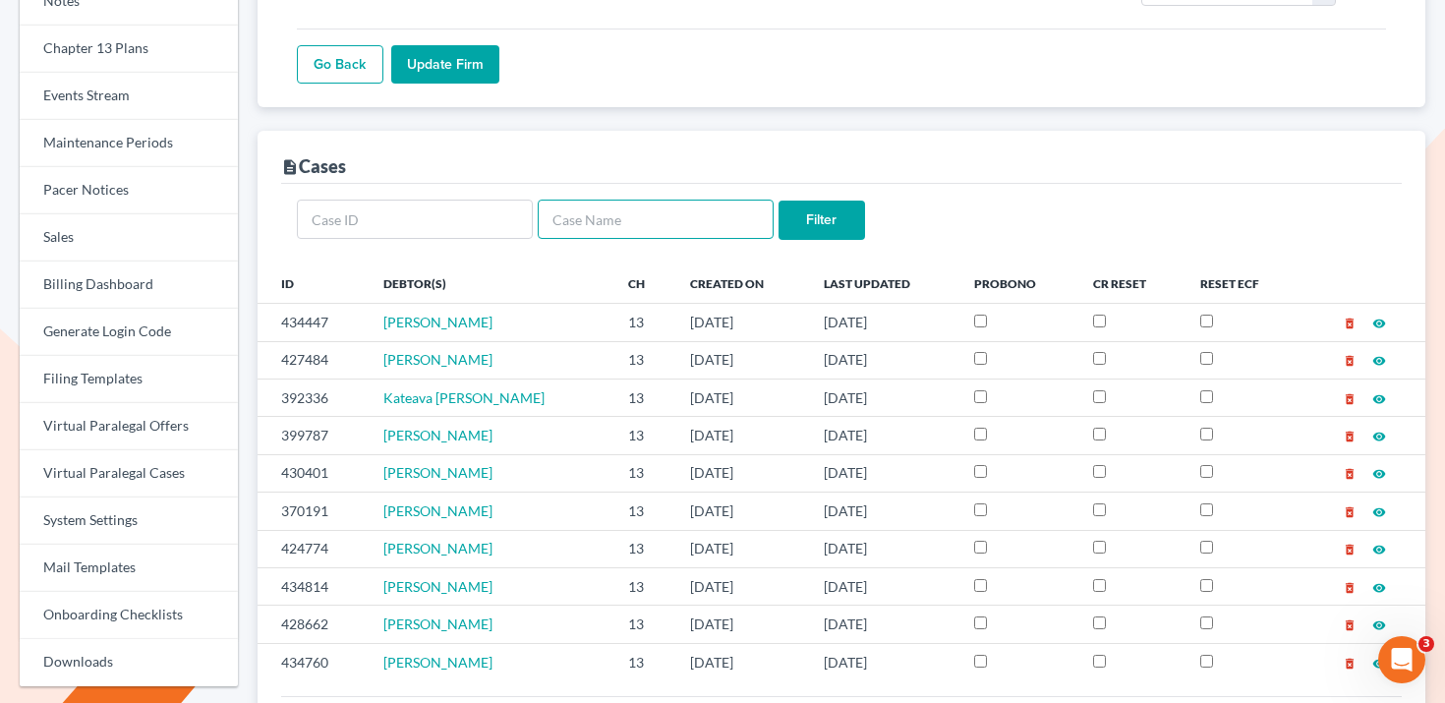
click at [662, 221] on input "text" at bounding box center [656, 219] width 236 height 39
paste input "Richard Byers"
type input "Richard Byers"
click at [814, 221] on input "Filter" at bounding box center [821, 219] width 86 height 39
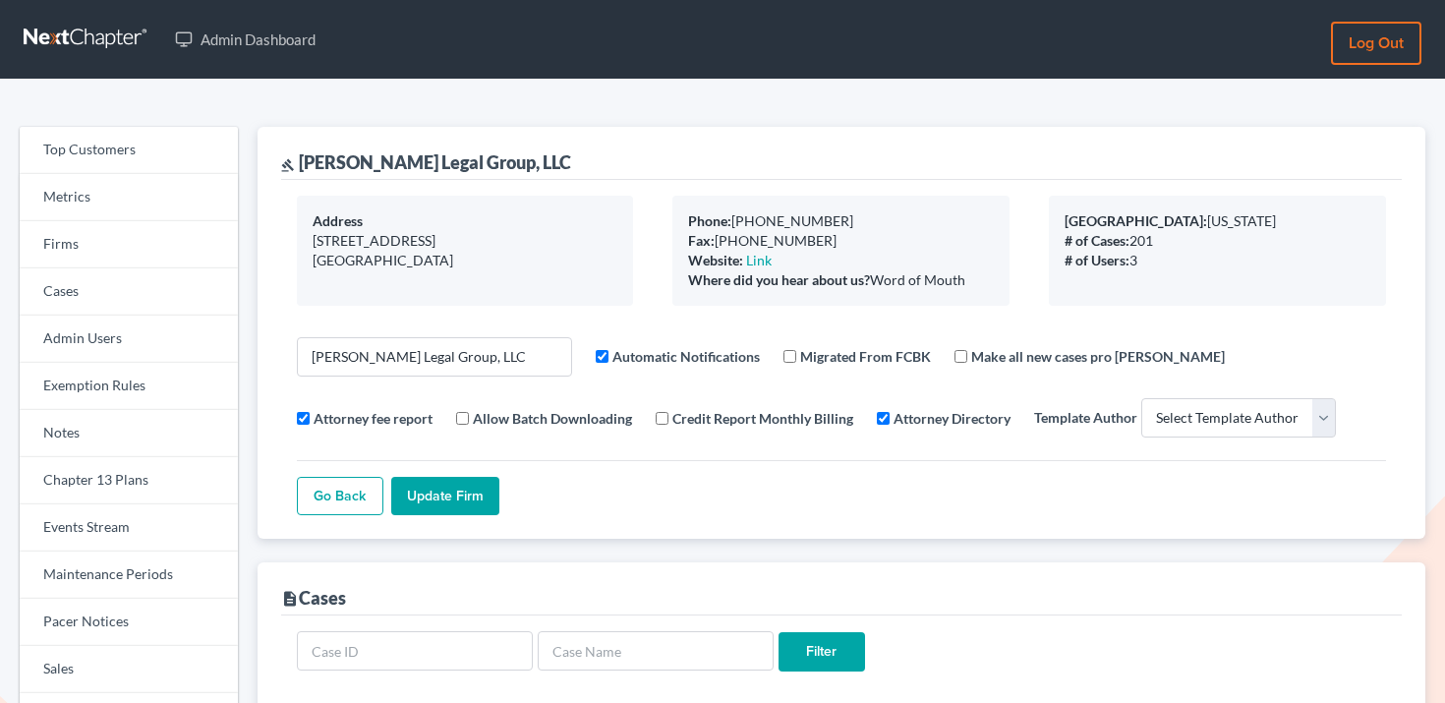
select select
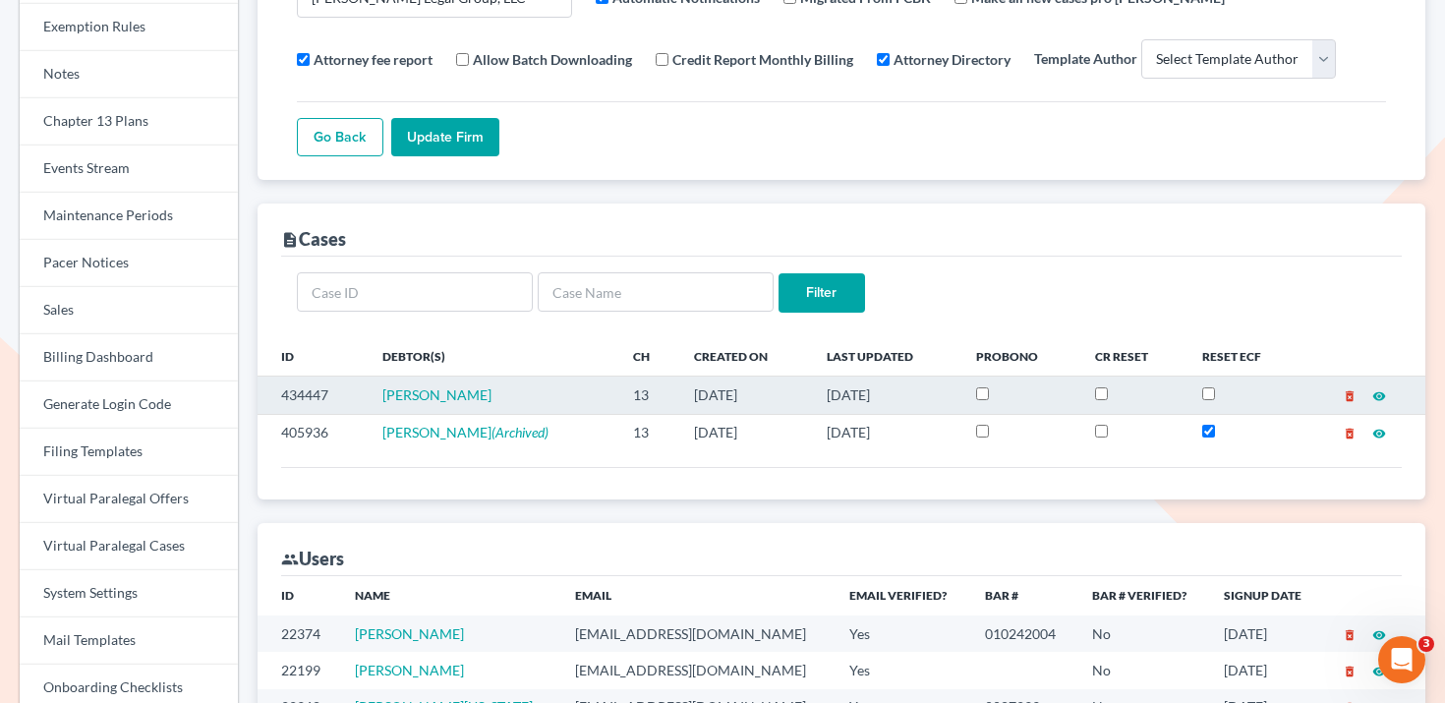
click at [302, 390] on td "434447" at bounding box center [311, 394] width 109 height 37
copy td "434447"
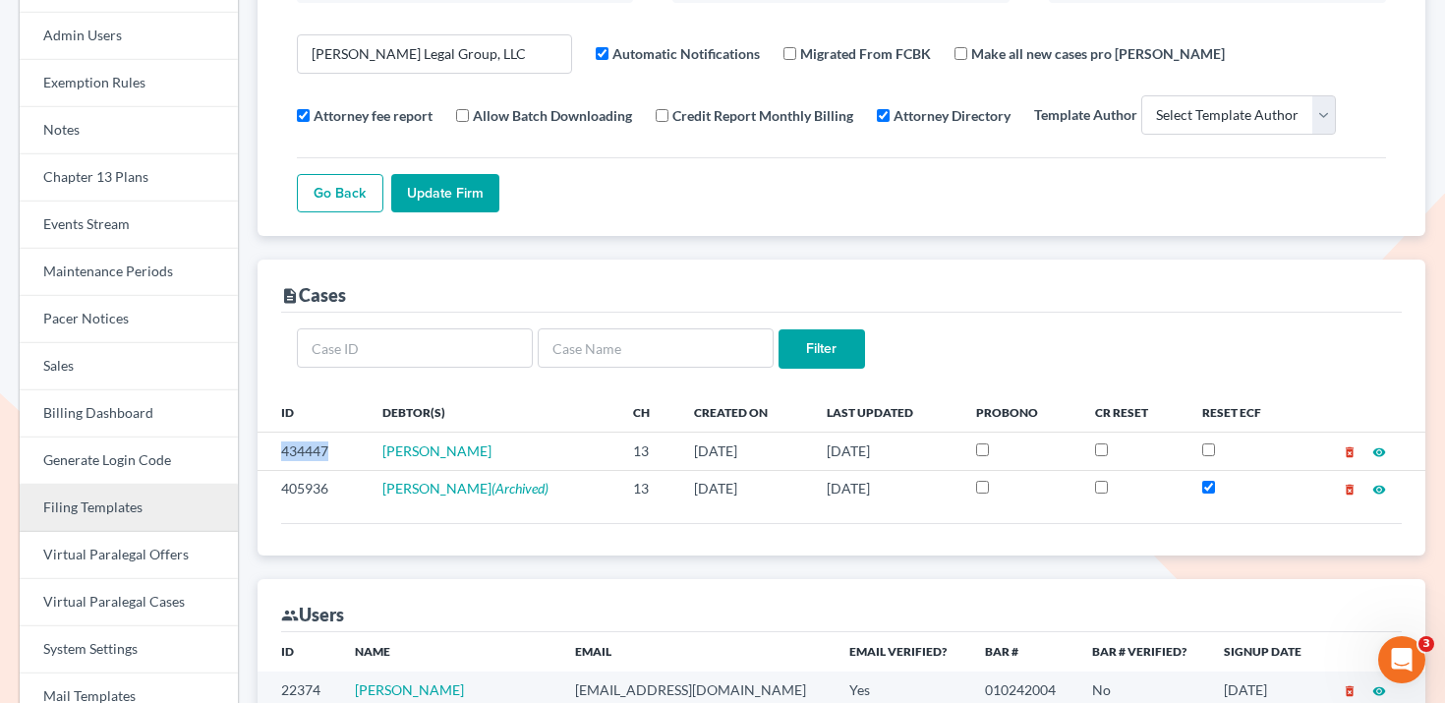
scroll to position [281, 0]
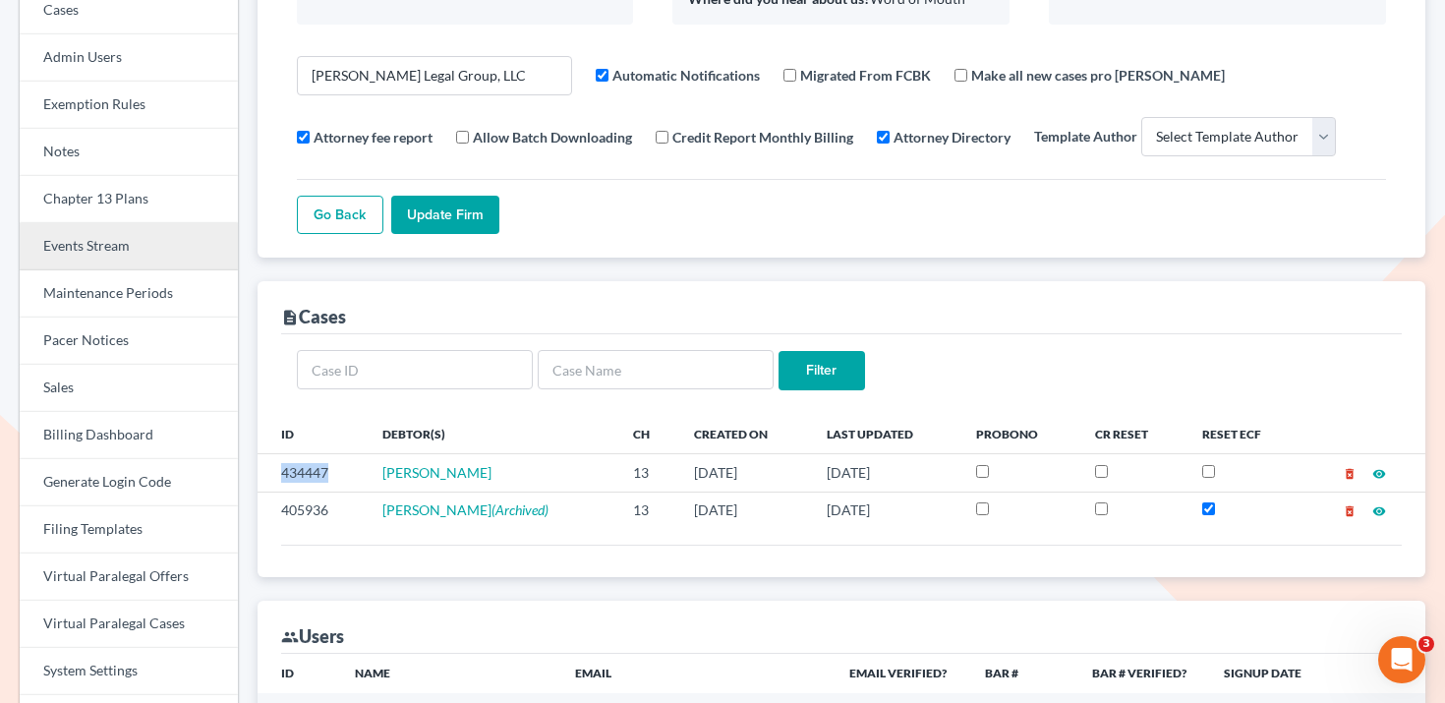
click at [142, 240] on link "Events Stream" at bounding box center [129, 246] width 218 height 47
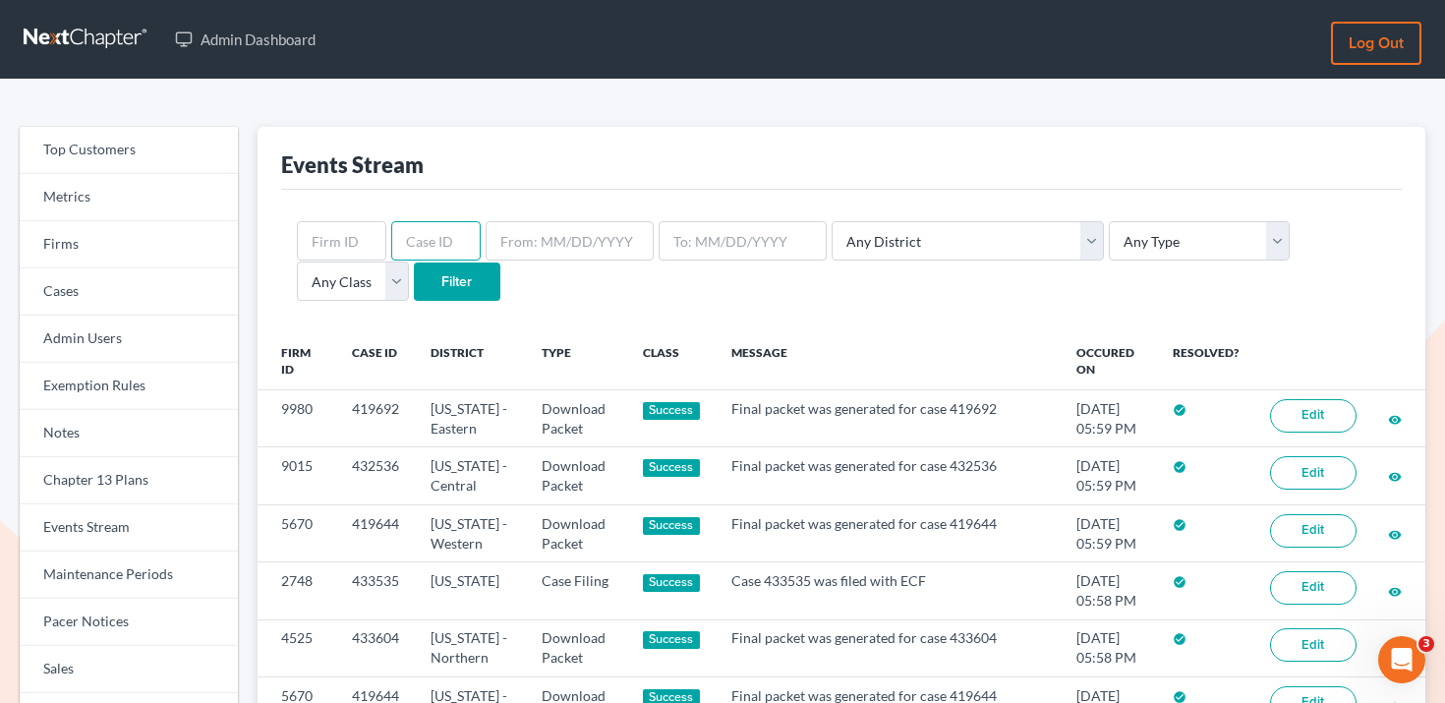
click at [437, 249] on input "text" at bounding box center [435, 240] width 89 height 39
paste input "434447"
type input "434447"
click at [414, 279] on input "Filter" at bounding box center [457, 281] width 86 height 39
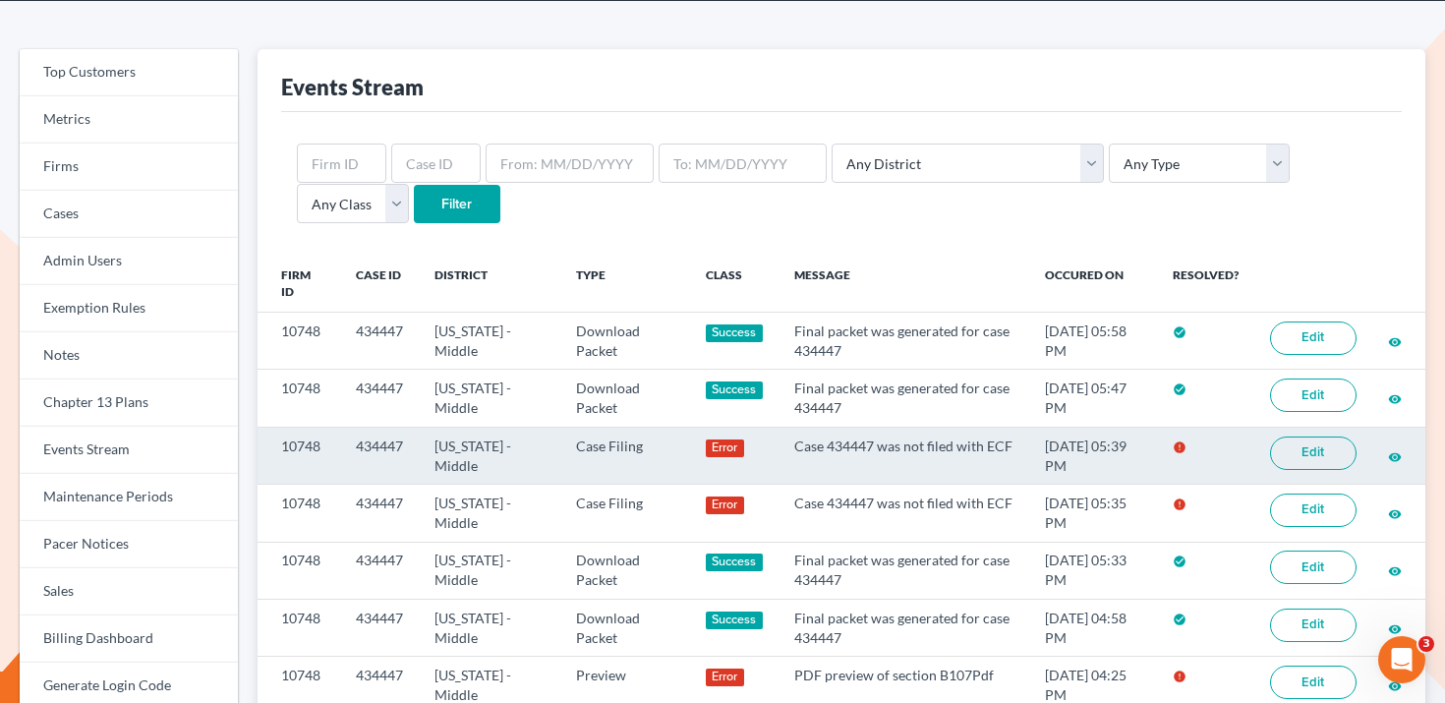
scroll to position [80, 0]
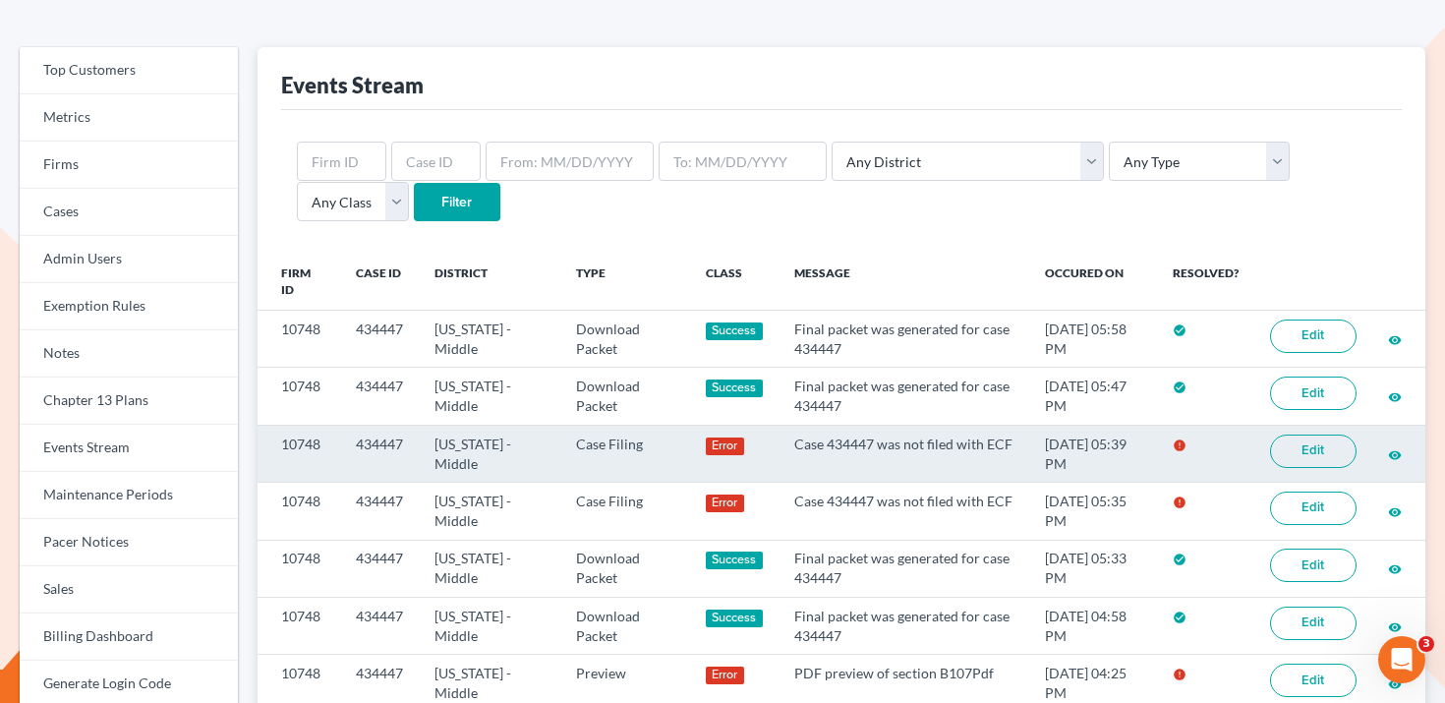
click at [1329, 450] on link "Edit" at bounding box center [1313, 450] width 86 height 33
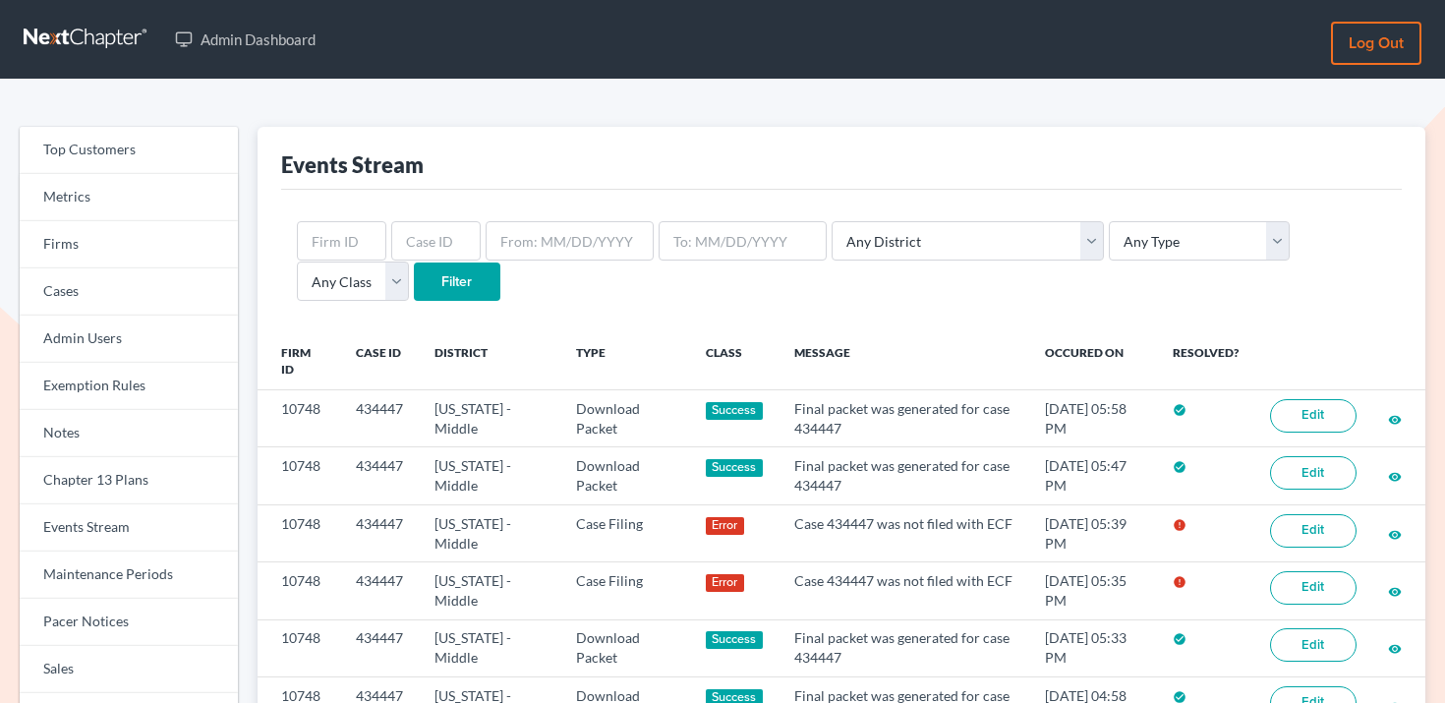
scroll to position [80, 0]
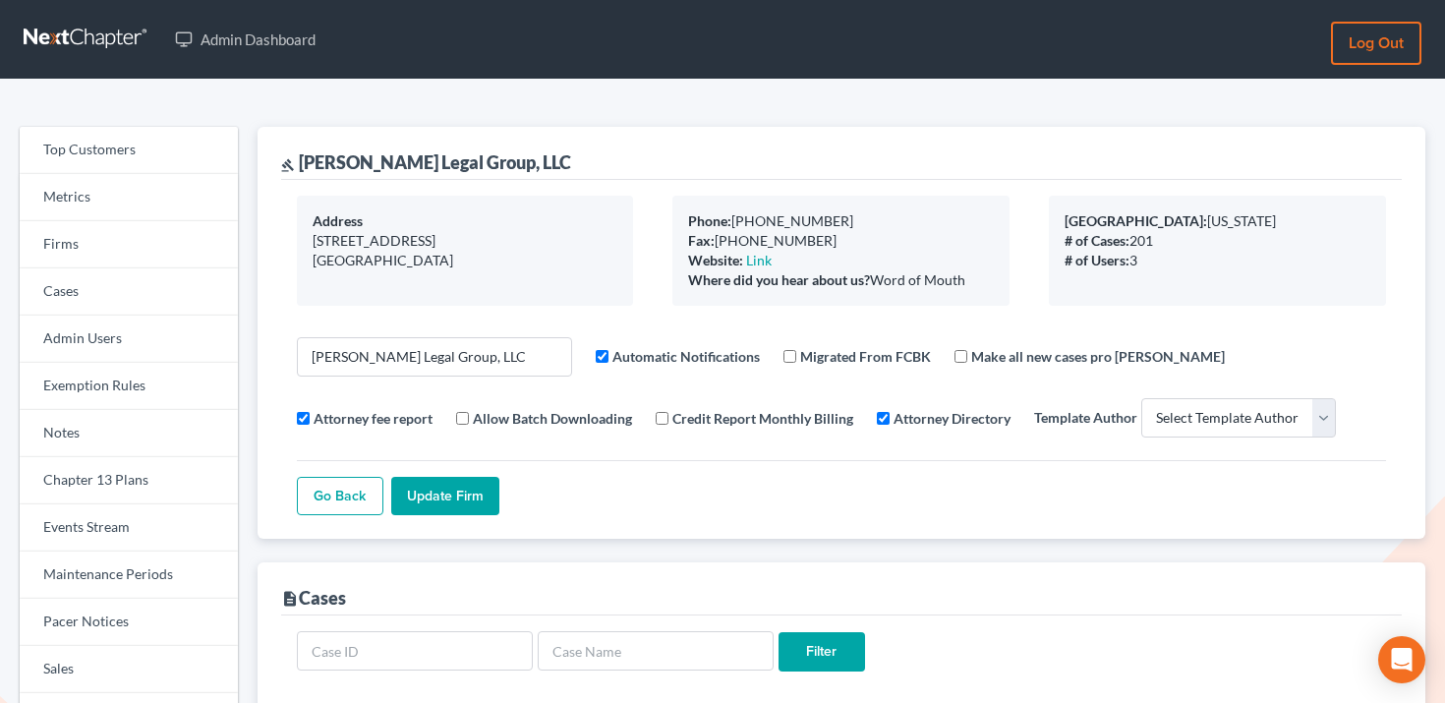
select select
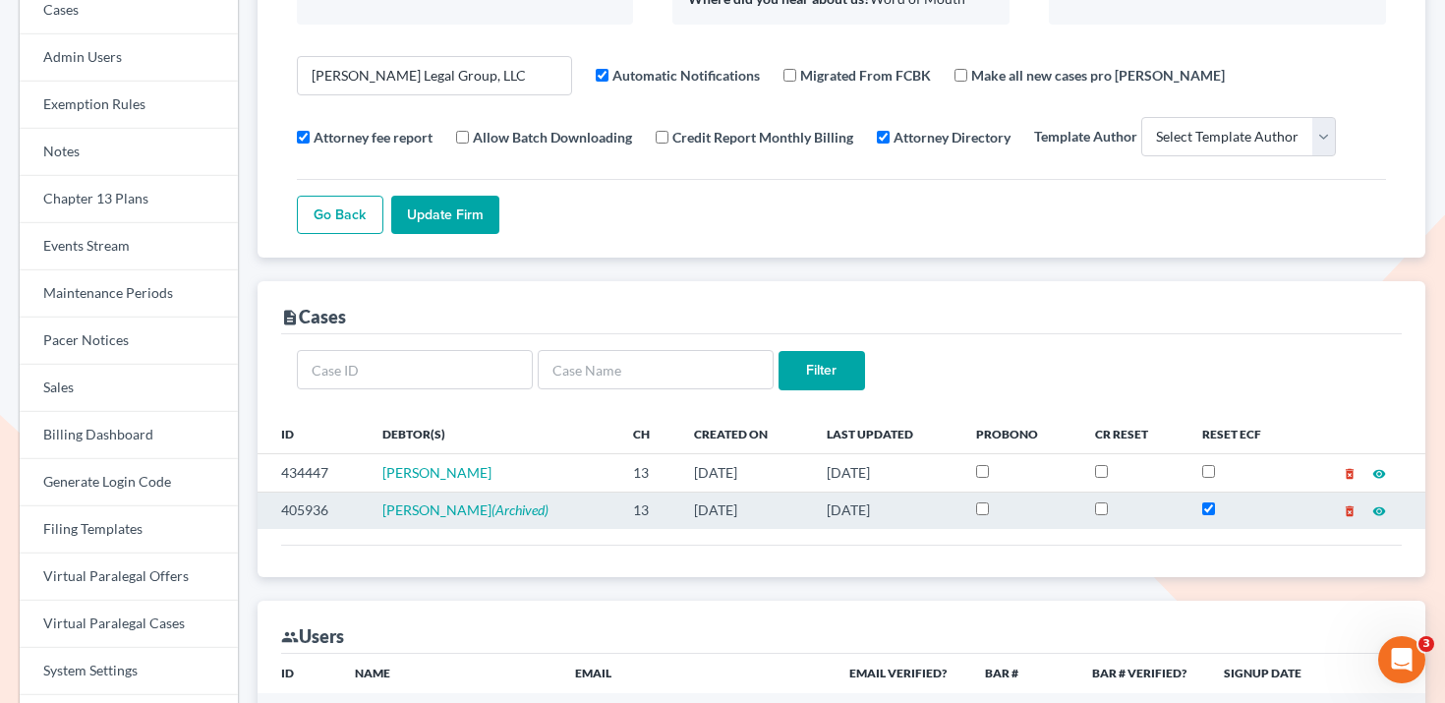
click at [322, 506] on td "405936" at bounding box center [311, 509] width 109 height 37
copy td "405936"
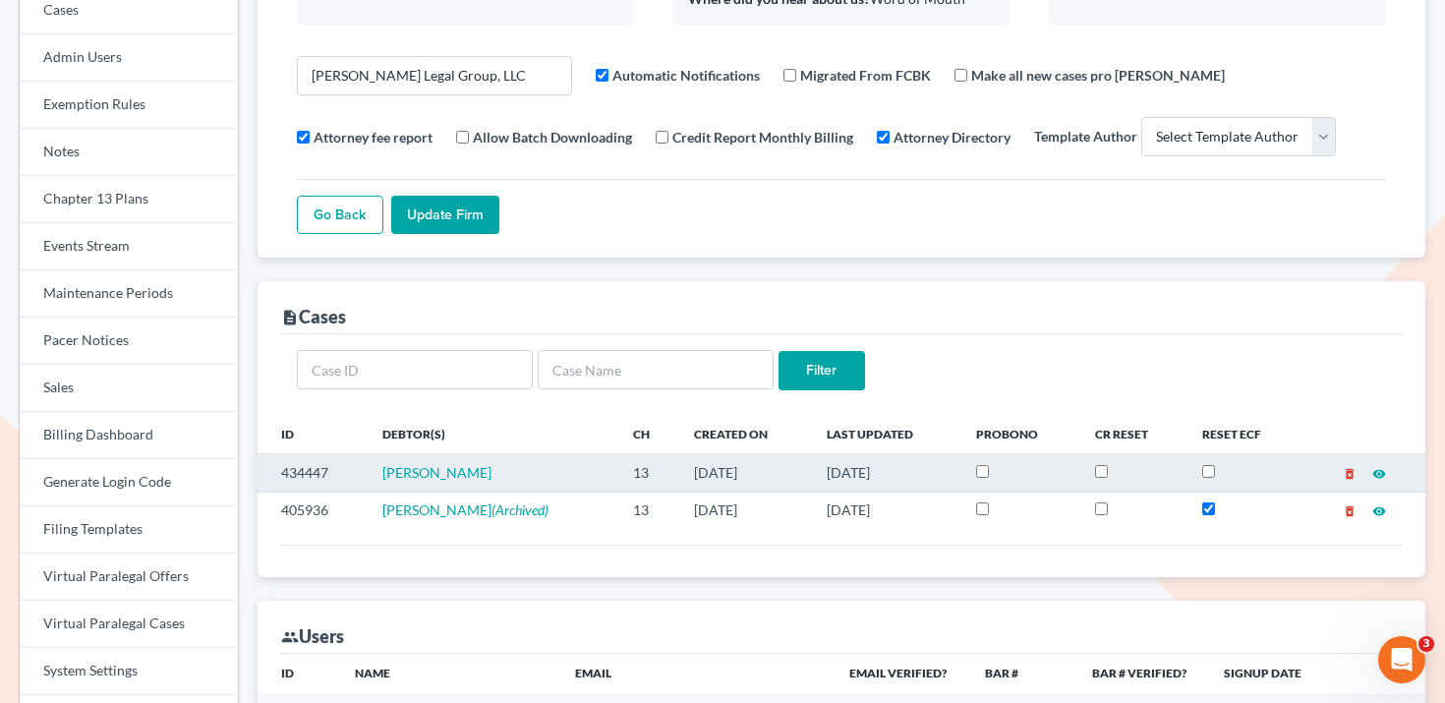
click at [303, 470] on td "434447" at bounding box center [311, 472] width 109 height 37
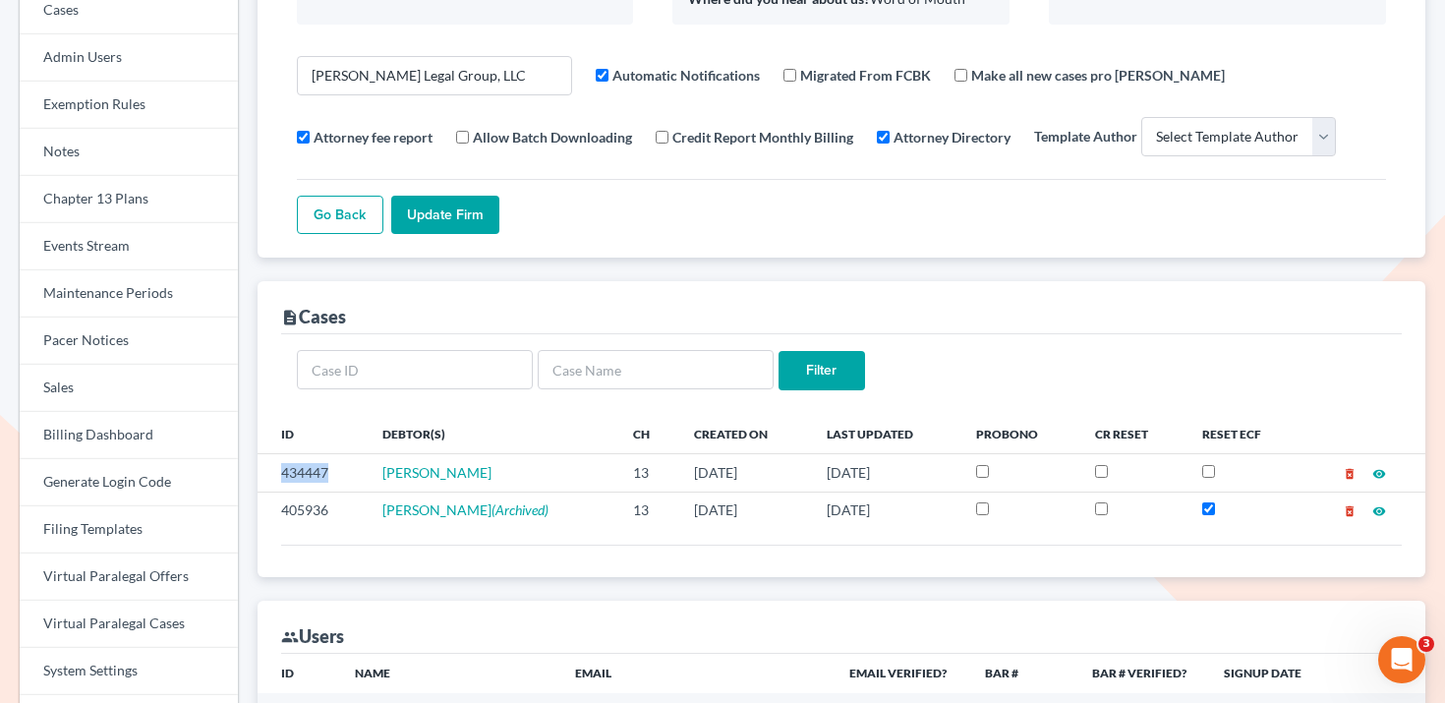
copy td "434447"
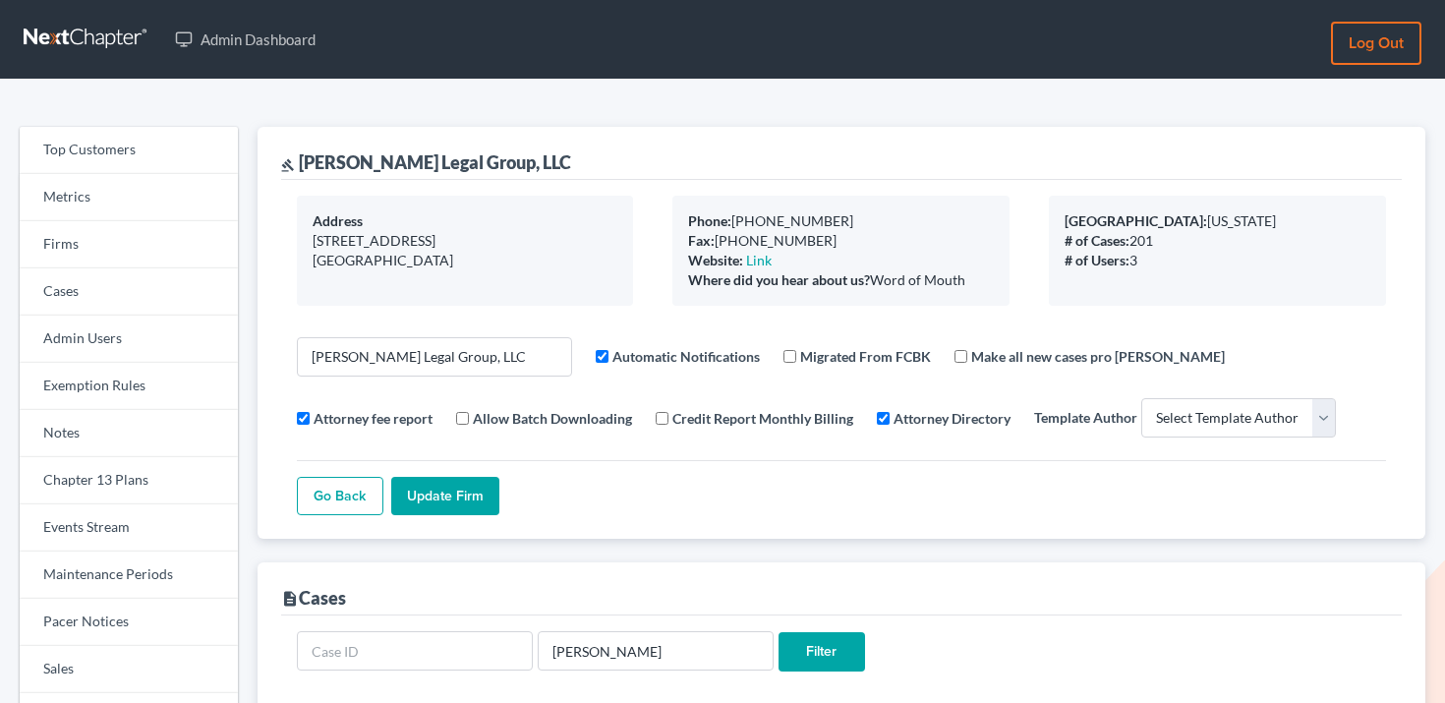
select select
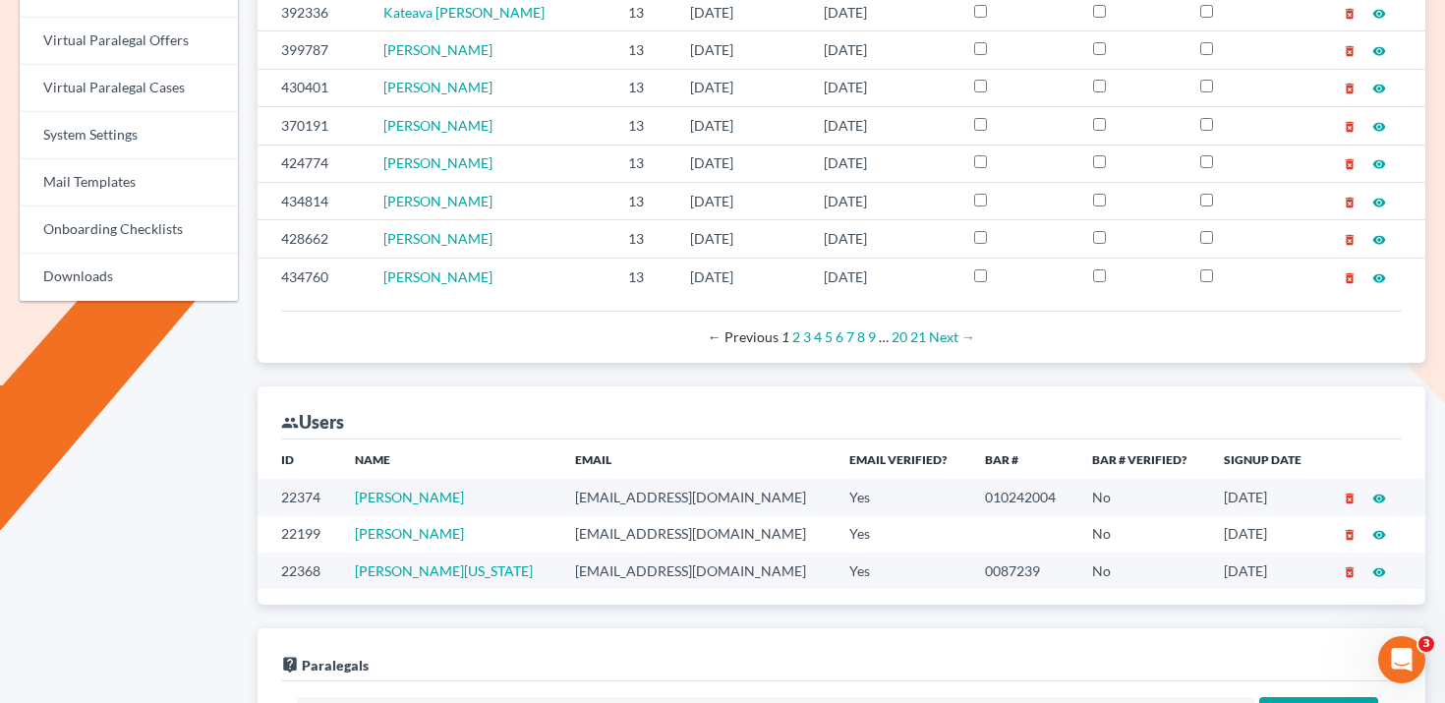
scroll to position [840, 0]
